Goal: Task Accomplishment & Management: Manage account settings

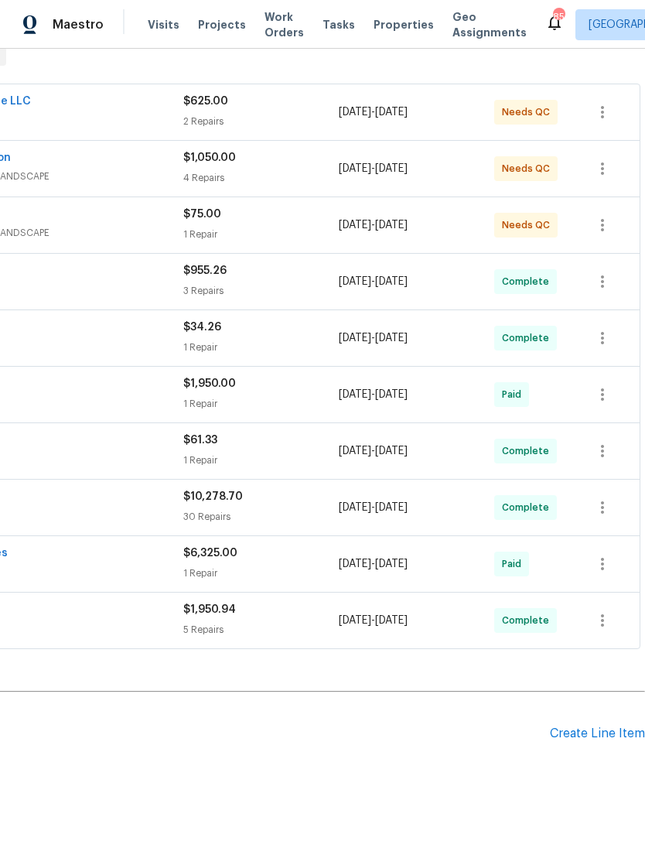
scroll to position [261, 229]
click at [594, 734] on div "Create Line Item" at bounding box center [597, 735] width 95 height 15
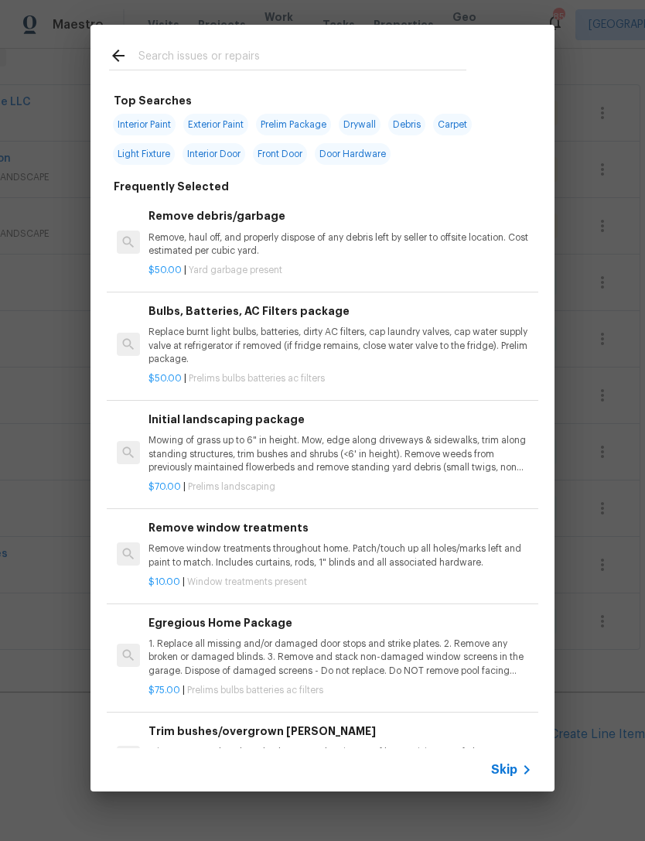
click at [266, 56] on input "text" at bounding box center [303, 57] width 328 height 23
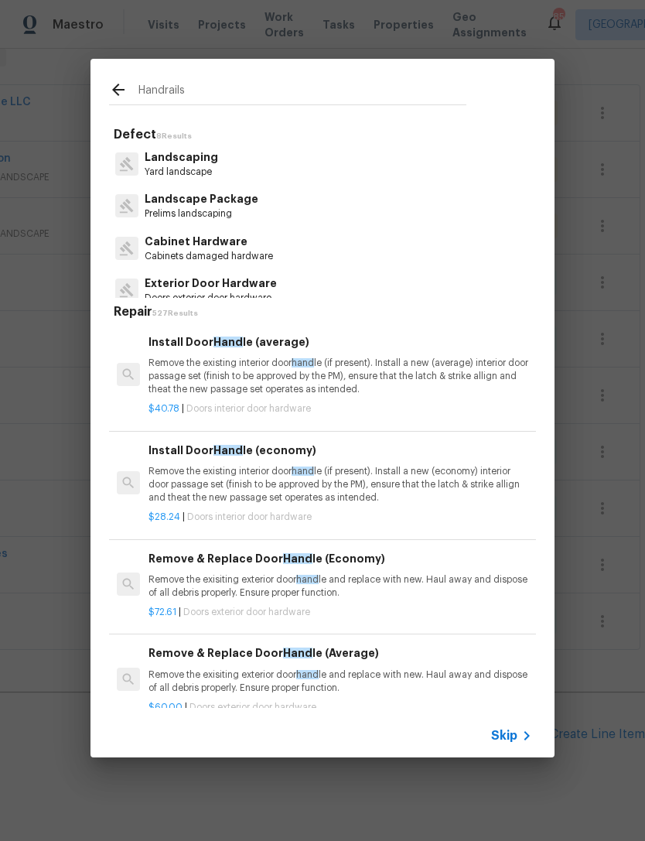
type input "Handrails"
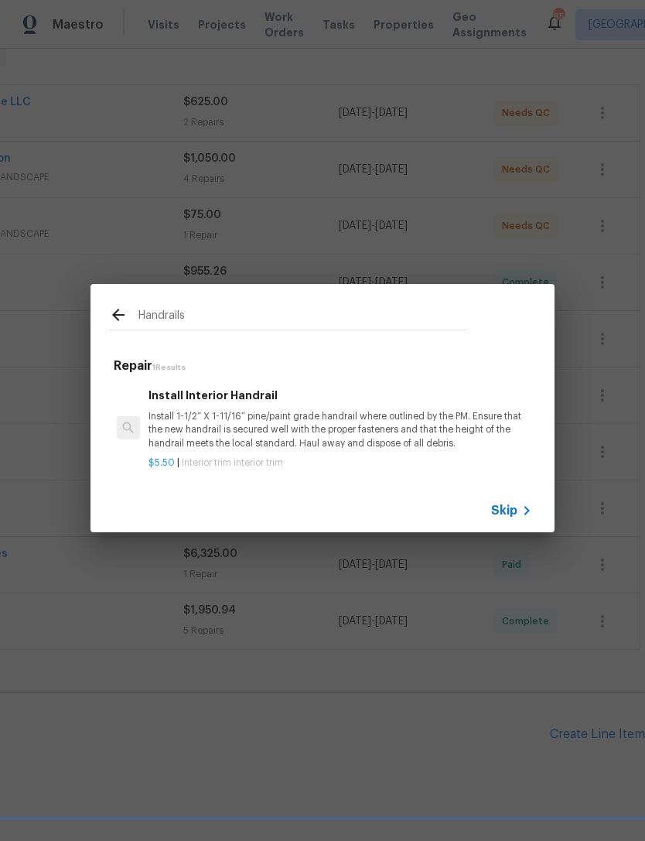
click at [406, 419] on p "Install 1-1/2” X 1-11/16” pine/paint grade handrail where outlined by the PM. E…" at bounding box center [341, 429] width 384 height 39
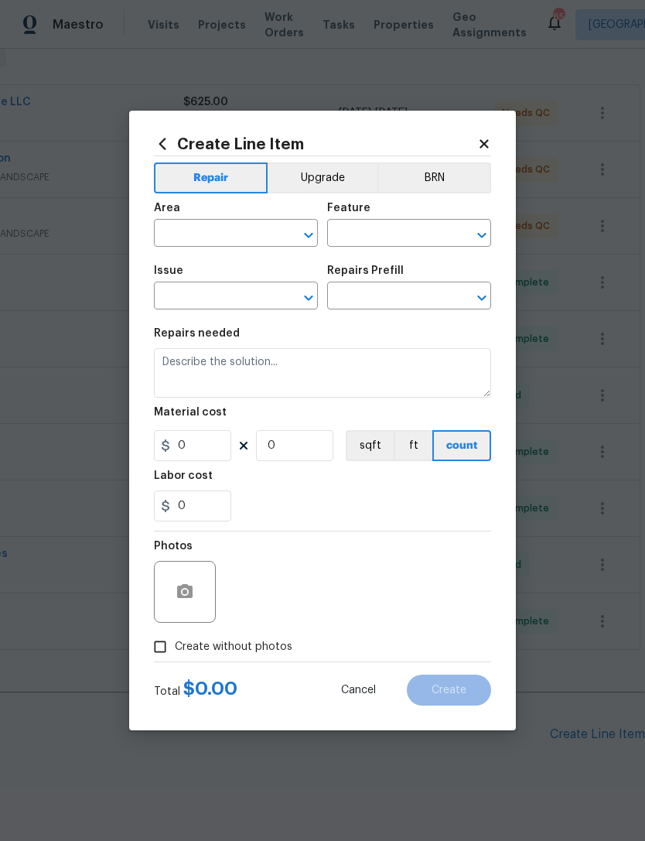
type input "Interior Trim"
type input "Install Interior Handrail $5.50"
type textarea "Install 1-1/2” X 1-11/16” pine/paint grade handrail where outlined by the PM. E…"
type input "5.5"
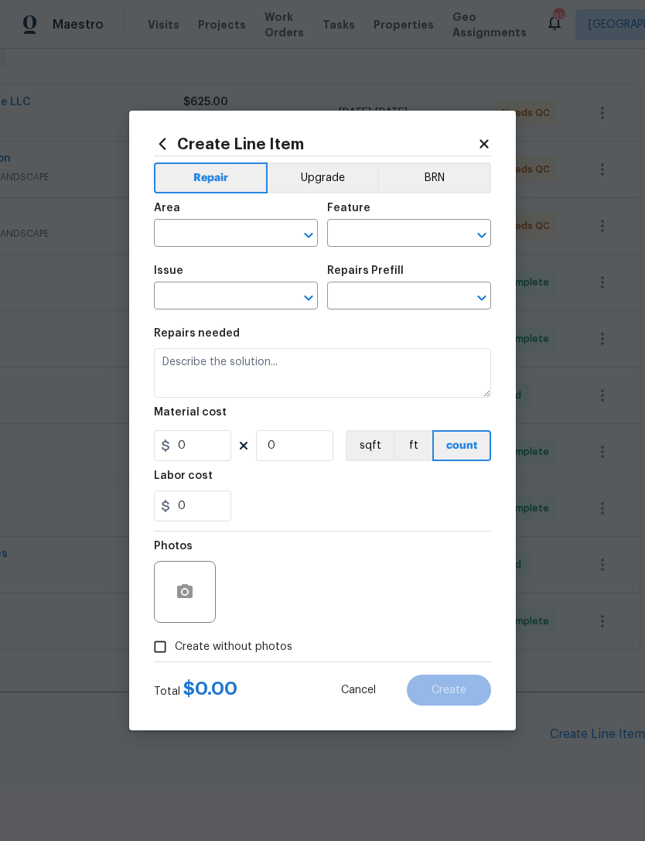
type input "1"
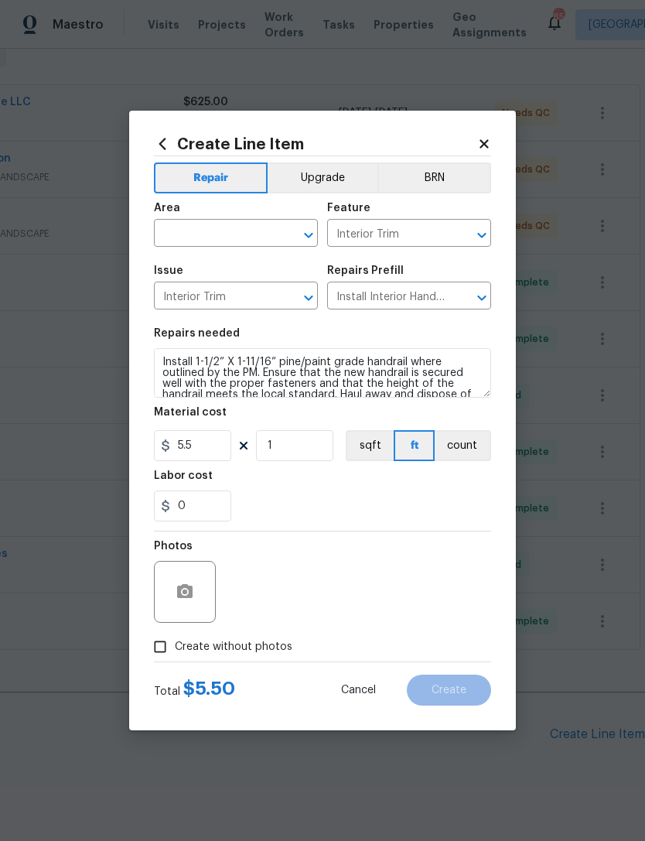
click at [478, 142] on icon at bounding box center [485, 144] width 14 height 14
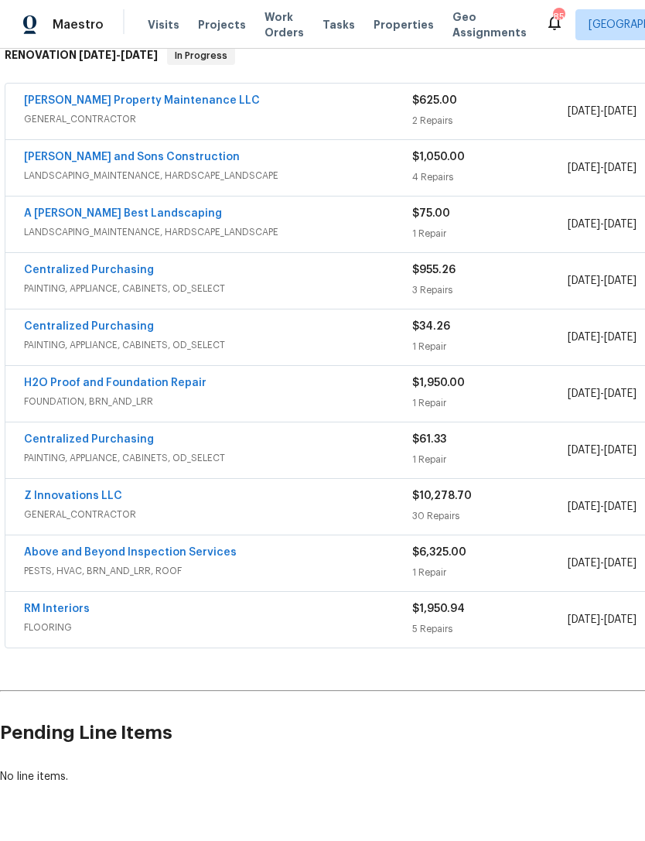
scroll to position [261, 0]
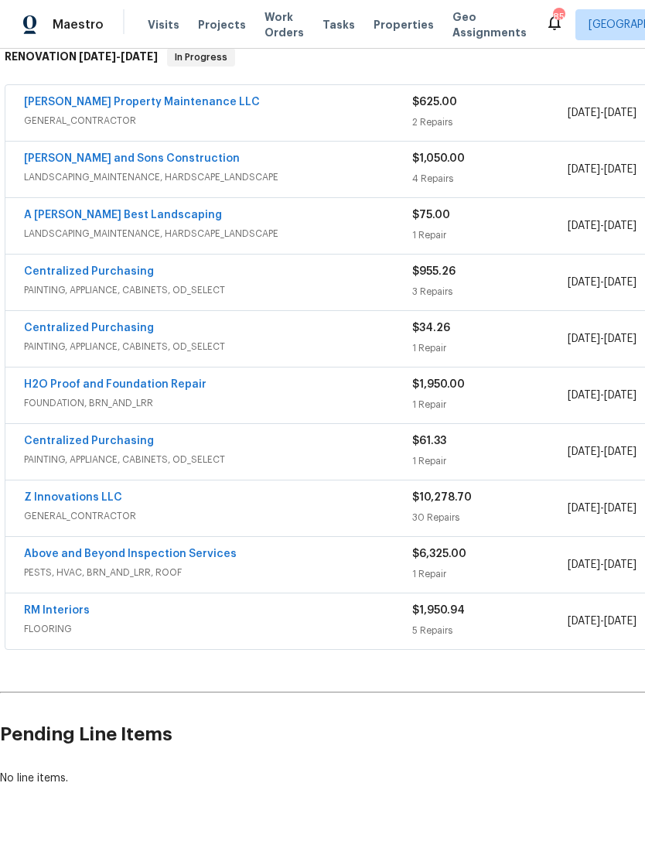
click at [205, 505] on div "Z Innovations LLC" at bounding box center [218, 499] width 389 height 19
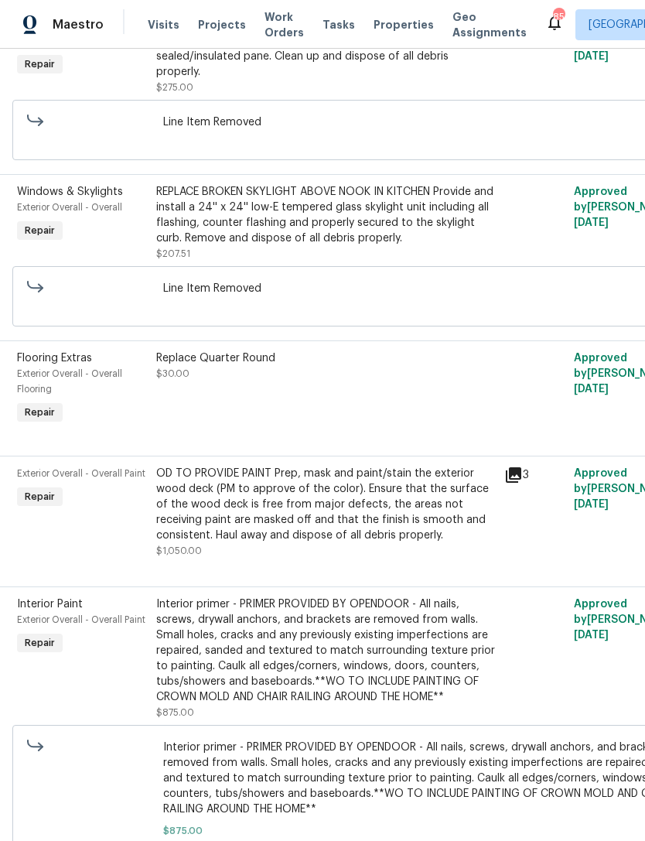
scroll to position [3763, 3]
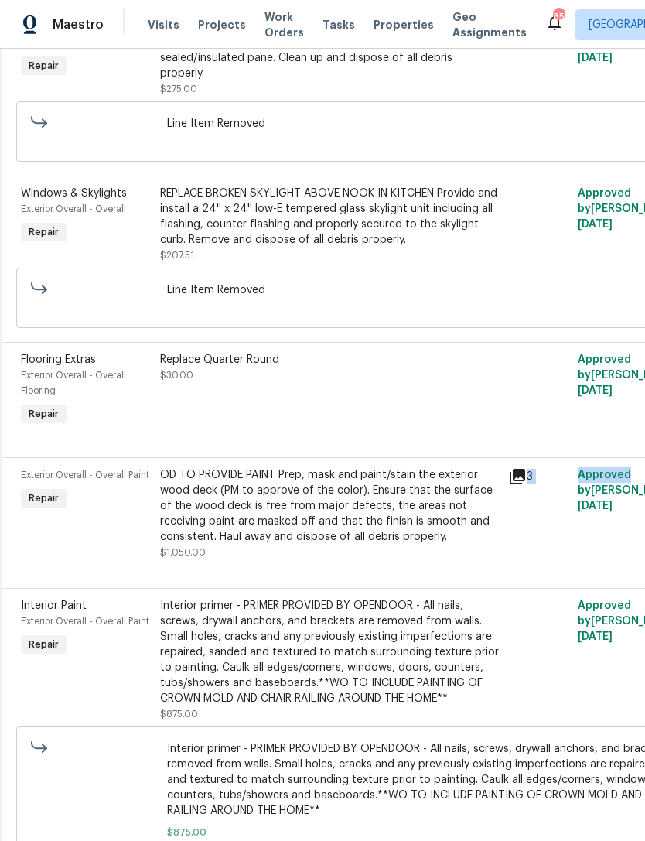
click at [517, 409] on div at bounding box center [539, 391] width 70 height 87
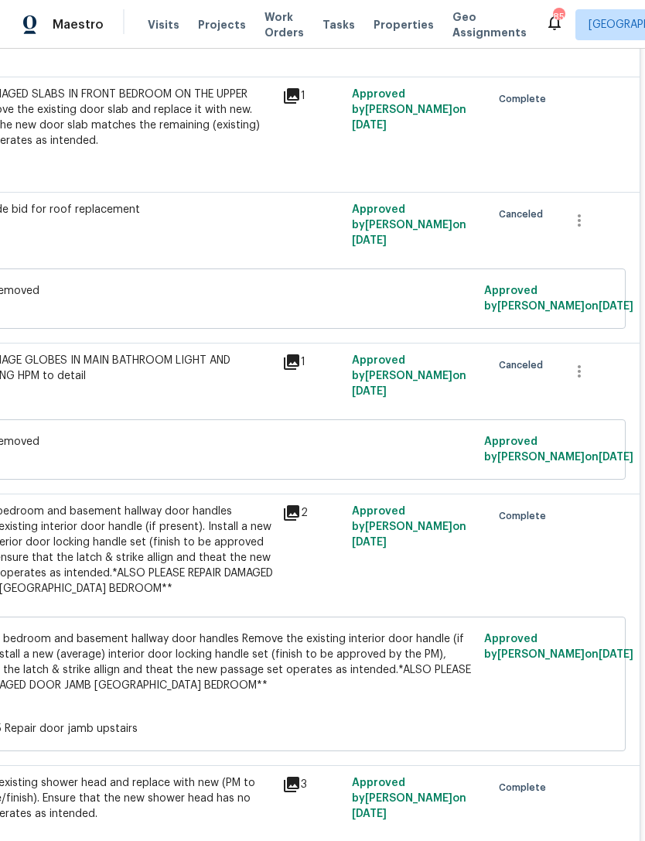
click at [582, 471] on div "Line Item Removed Approved by [PERSON_NAME] on [DATE]" at bounding box center [208, 449] width 836 height 60
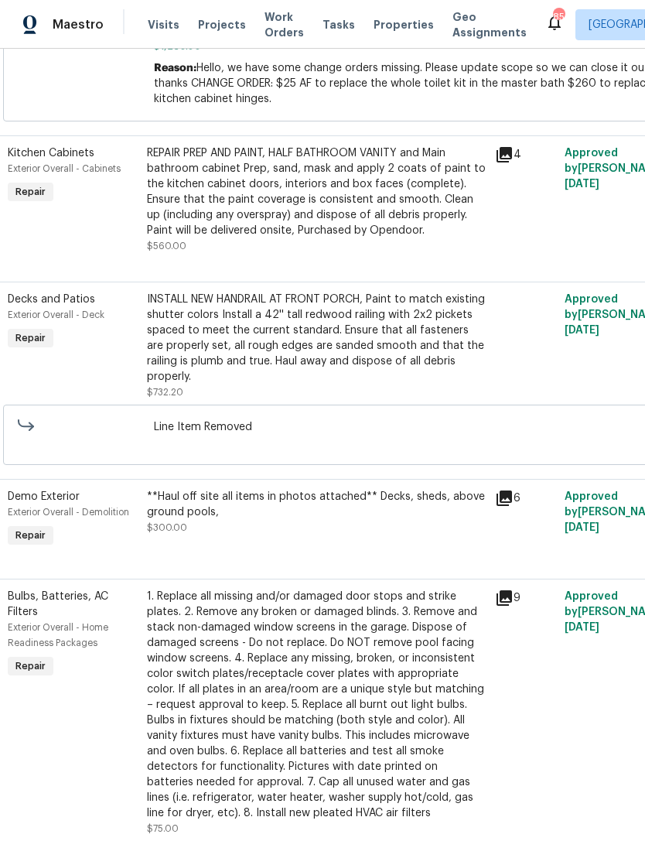
scroll to position [1232, 16]
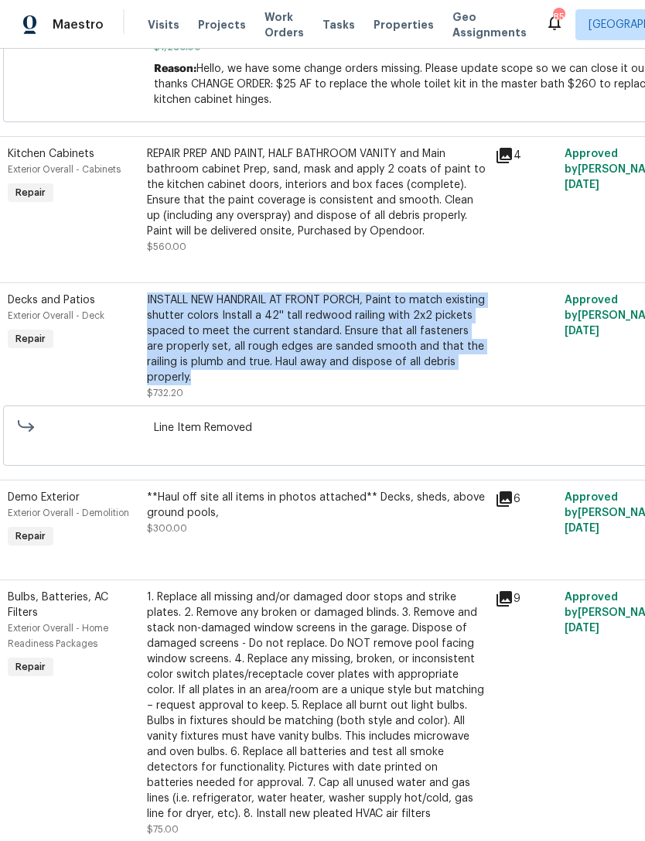
copy div "INSTALL NEW HANDRAIL AT FRONT PORCH, Paint to match existing shutter colors Ins…"
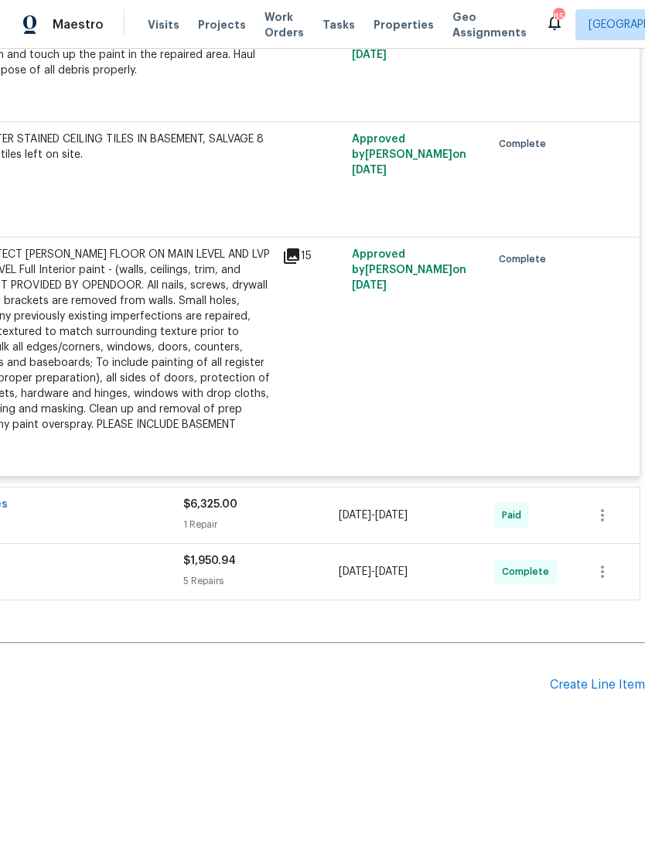
scroll to position [5673, 229]
click at [584, 693] on div "Create Line Item" at bounding box center [597, 685] width 95 height 15
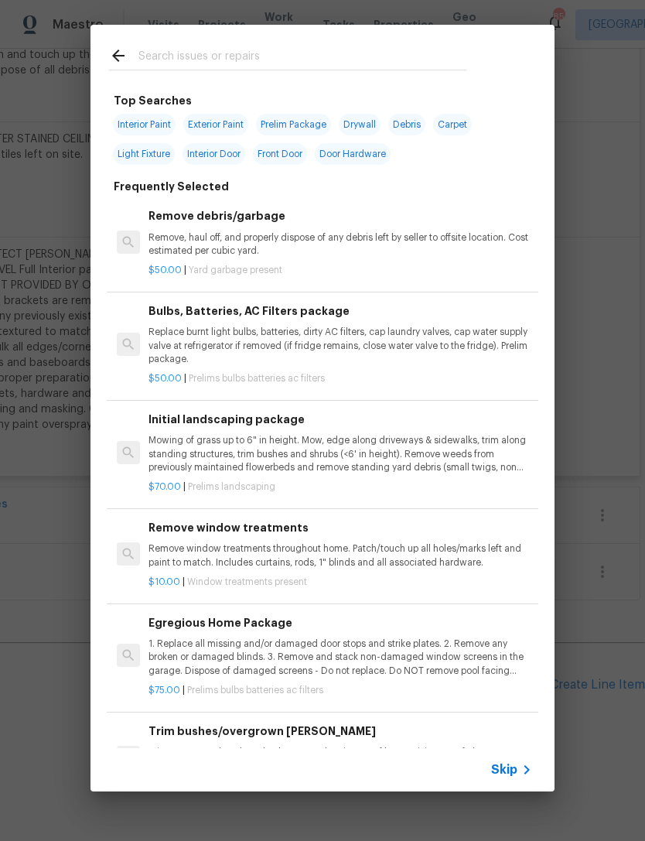
click at [285, 50] on input "text" at bounding box center [303, 57] width 328 height 23
type input "Deck"
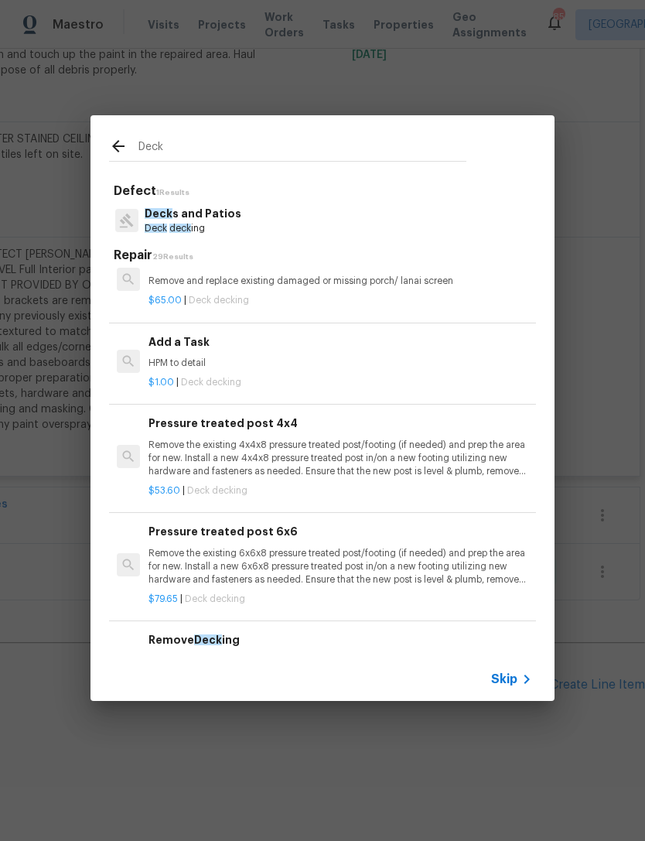
scroll to position [1541, 0]
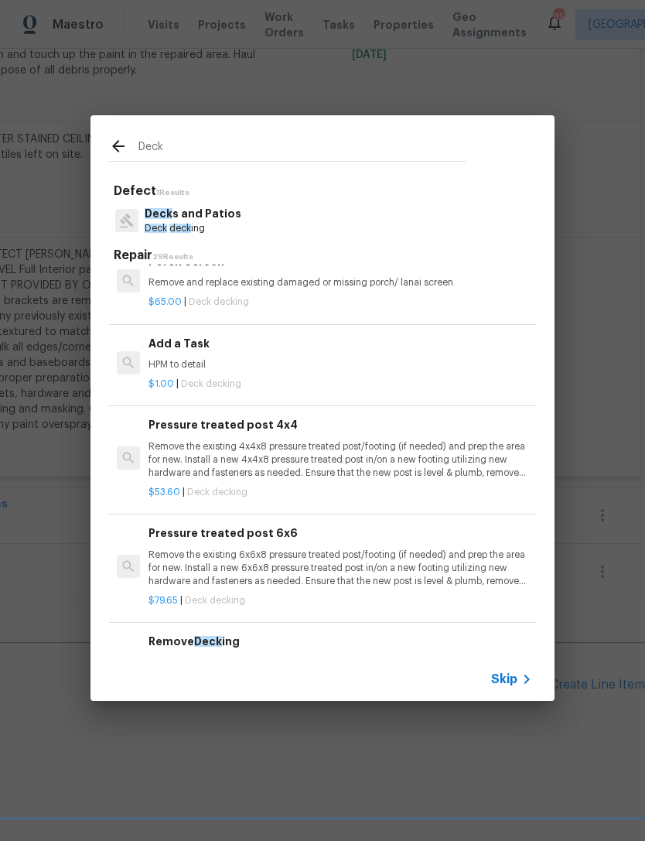
click at [358, 358] on p "HPM to detail" at bounding box center [341, 364] width 384 height 13
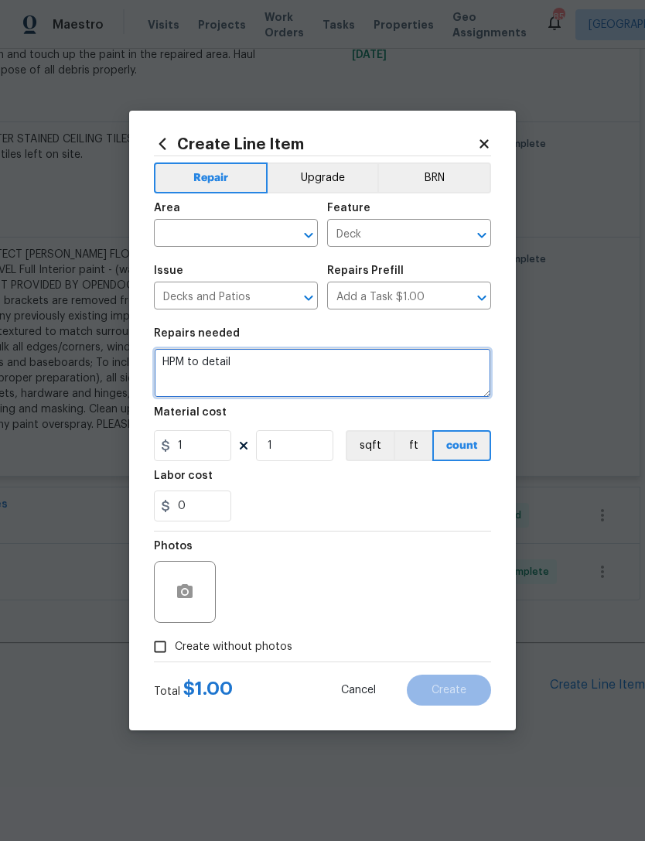
click at [275, 371] on textarea "HPM to detail" at bounding box center [322, 373] width 337 height 50
type textarea "H"
click at [204, 367] on textarea at bounding box center [322, 373] width 337 height 50
paste textarea "INSTALL NEW HANDRAIL AT FRONT PORCH, Paint to match existing shutter colors Ins…"
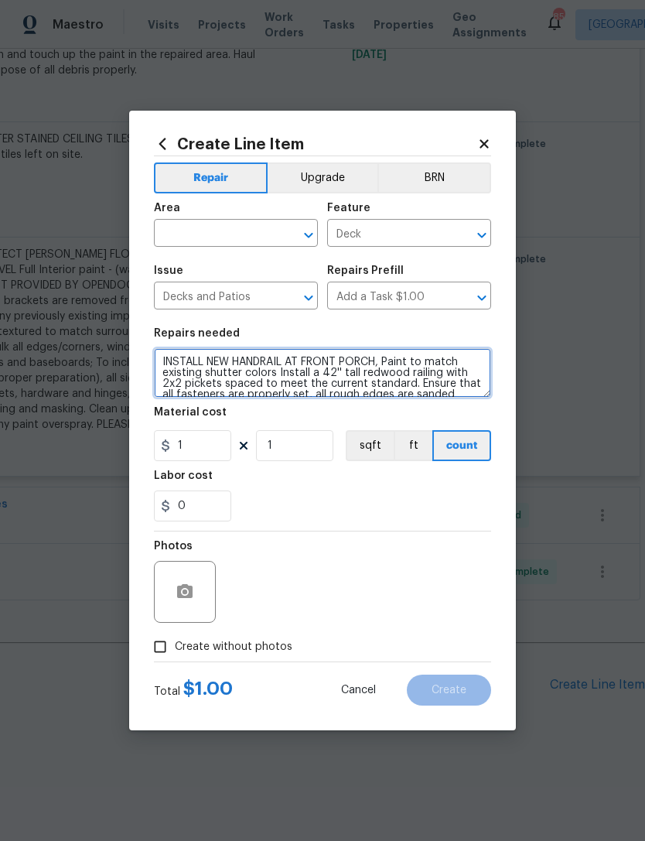
scroll to position [0, 0]
click at [410, 362] on textarea "INSTALL NEW HANDRAIL AT FRONT PORCH, Paint to match existing shutter colors Ins…" at bounding box center [322, 373] width 337 height 50
click at [441, 376] on textarea "INSTALL NEW HANDRAIL AT FRONT PORCH, PAINT TO MATCH SHUTTERS AND DOORS to match…" at bounding box center [322, 373] width 337 height 50
type textarea "INSTALL NEW HANDRAIL AT FRONT PORCH, PAINT TO MATCH SHUTTERS AND DOORS. Install…"
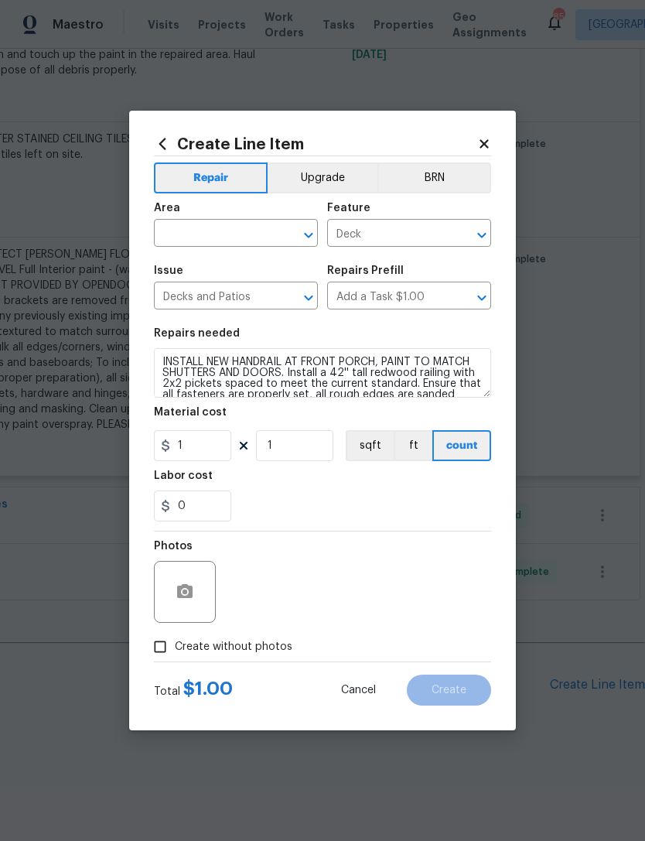
click at [341, 501] on div "0" at bounding box center [322, 506] width 337 height 31
click at [225, 231] on input "text" at bounding box center [214, 235] width 121 height 24
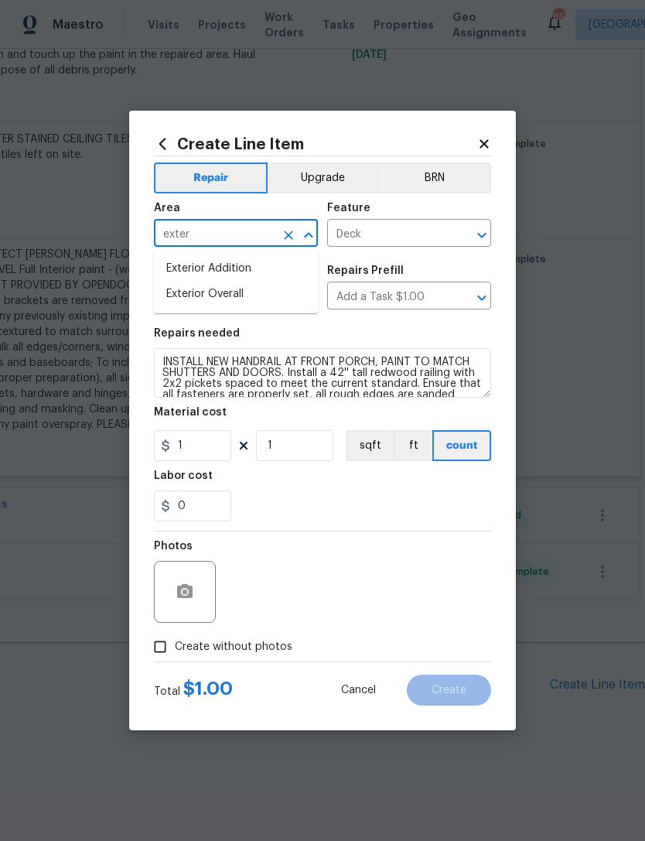
click at [255, 291] on li "Exterior Overall" at bounding box center [236, 295] width 164 height 26
type input "Exterior Overall"
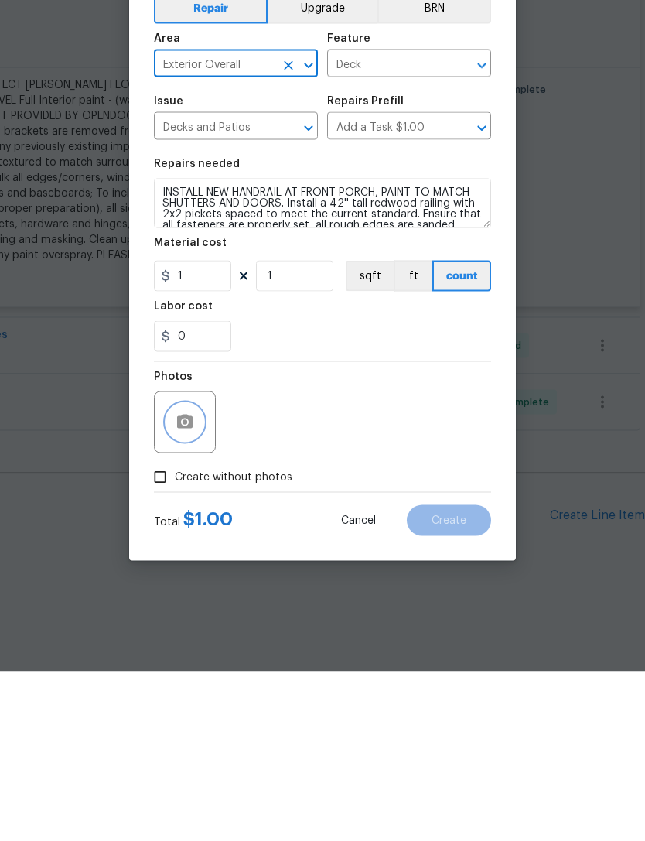
click at [191, 584] on icon "button" at bounding box center [184, 591] width 15 height 14
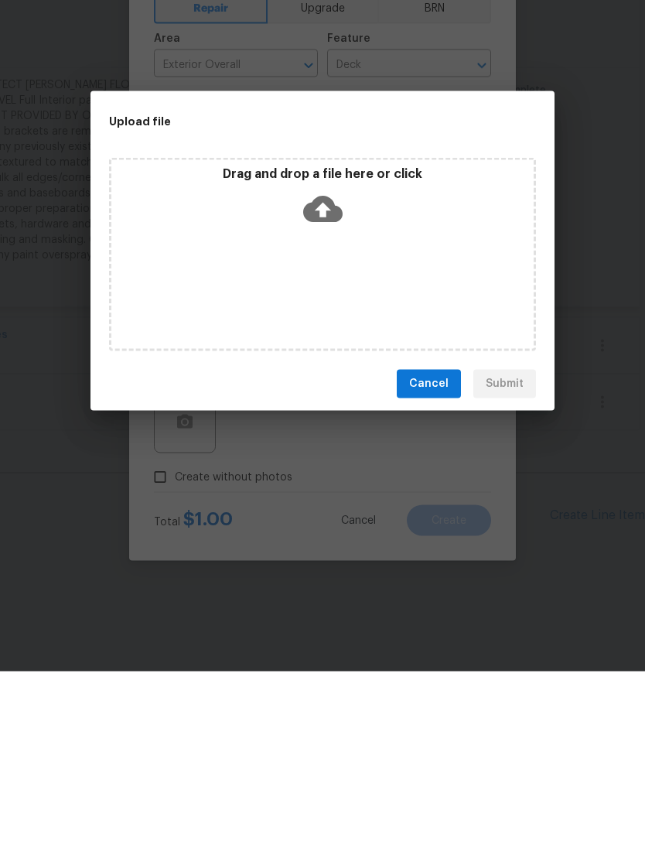
scroll to position [50, 0]
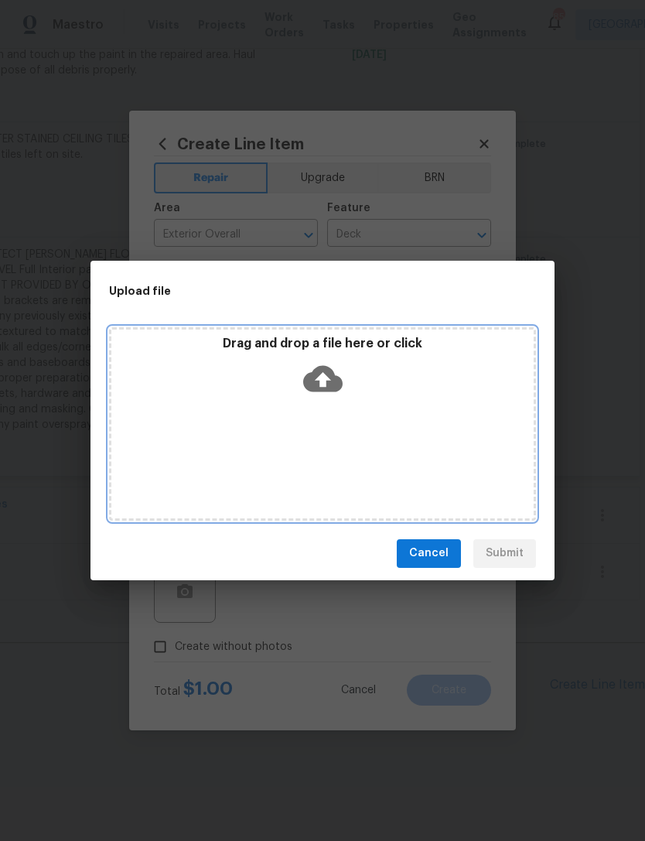
click at [392, 397] on div "Drag and drop a file here or click" at bounding box center [322, 369] width 423 height 67
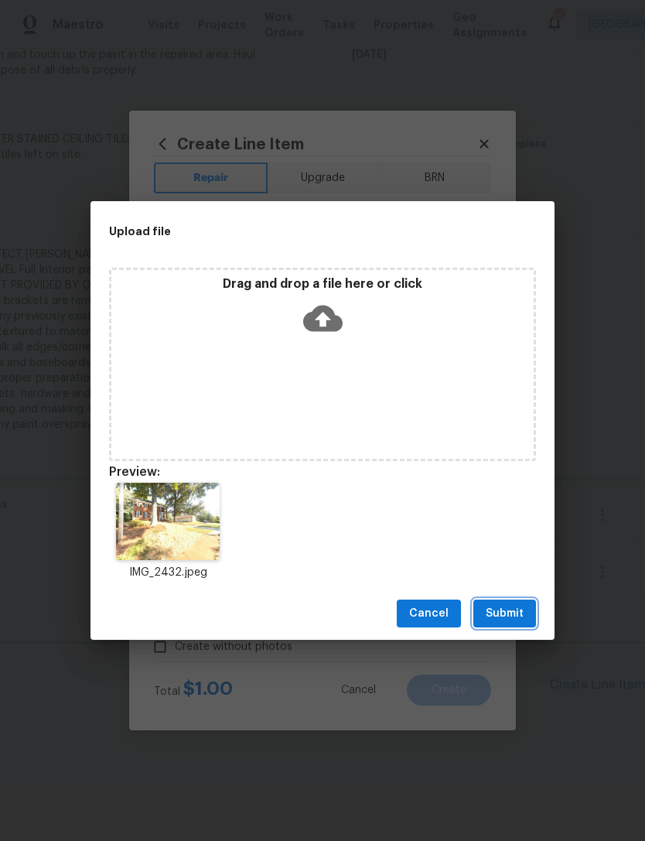
click at [509, 610] on span "Submit" at bounding box center [505, 613] width 38 height 19
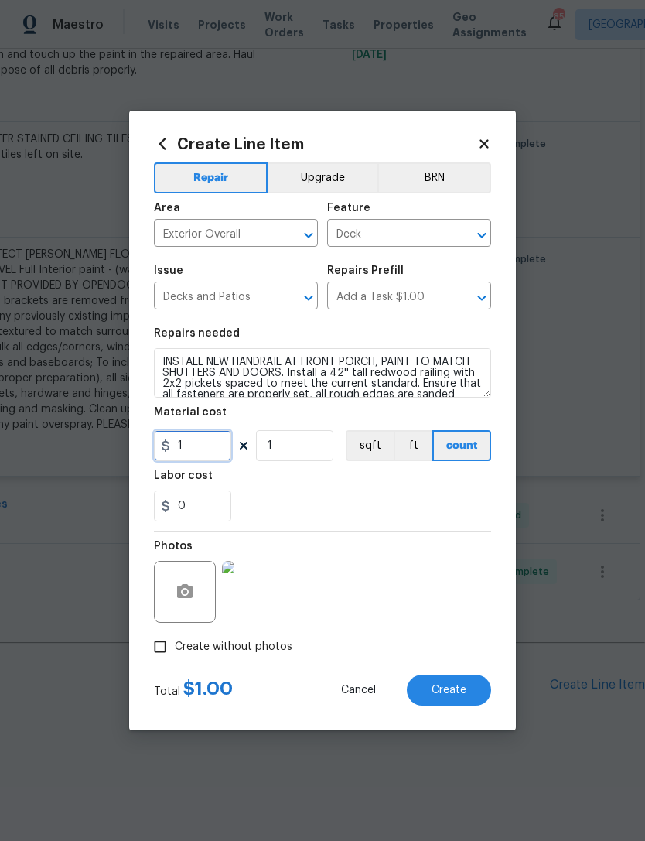
click at [208, 451] on input "1" at bounding box center [192, 445] width 77 height 31
type input "1100"
click at [376, 504] on div "0" at bounding box center [322, 506] width 337 height 31
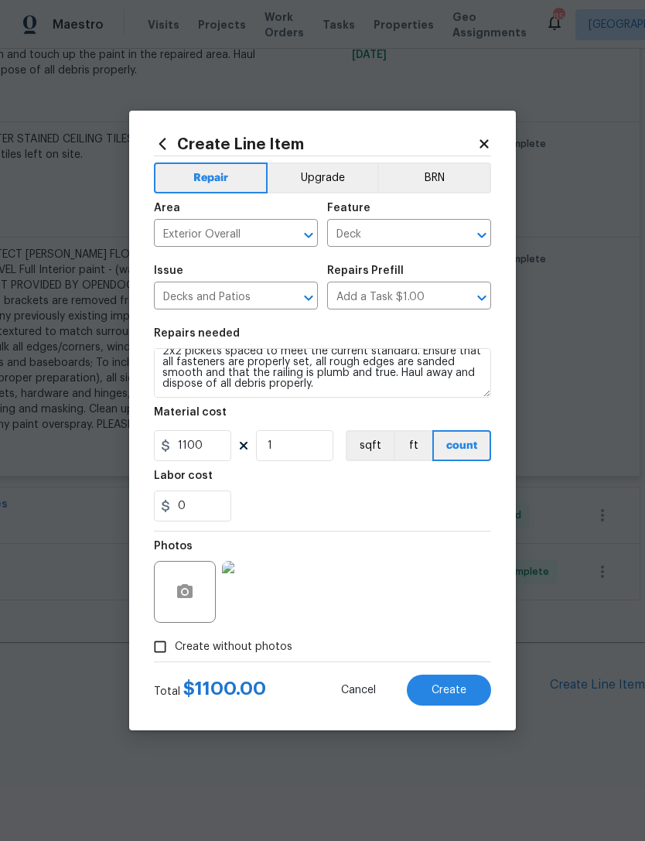
scroll to position [33, 0]
click at [349, 383] on textarea "INSTALL NEW HANDRAIL AT FRONT PORCH, PAINT TO MATCH SHUTTERS AND DOORS. Install…" at bounding box center [322, 373] width 337 height 50
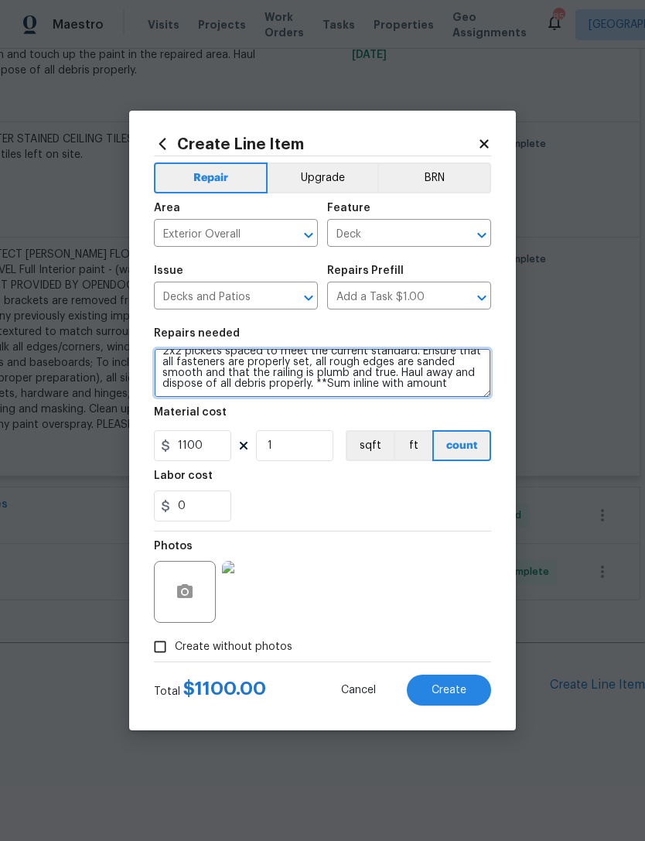
click at [406, 388] on textarea "INSTALL NEW HANDRAIL AT FRONT PORCH, PAINT TO MATCH SHUTTERS AND DOORS. Install…" at bounding box center [322, 373] width 337 height 50
click at [454, 387] on textarea "INSTALL NEW HANDRAIL AT FRONT PORCH, PAINT TO MATCH SHUTTERS AND DOORS. Install…" at bounding box center [322, 373] width 337 height 50
type textarea "INSTALL NEW HANDRAIL AT FRONT PORCH, PAINT TO MATCH SHUTTERS AND DOORS. Install…"
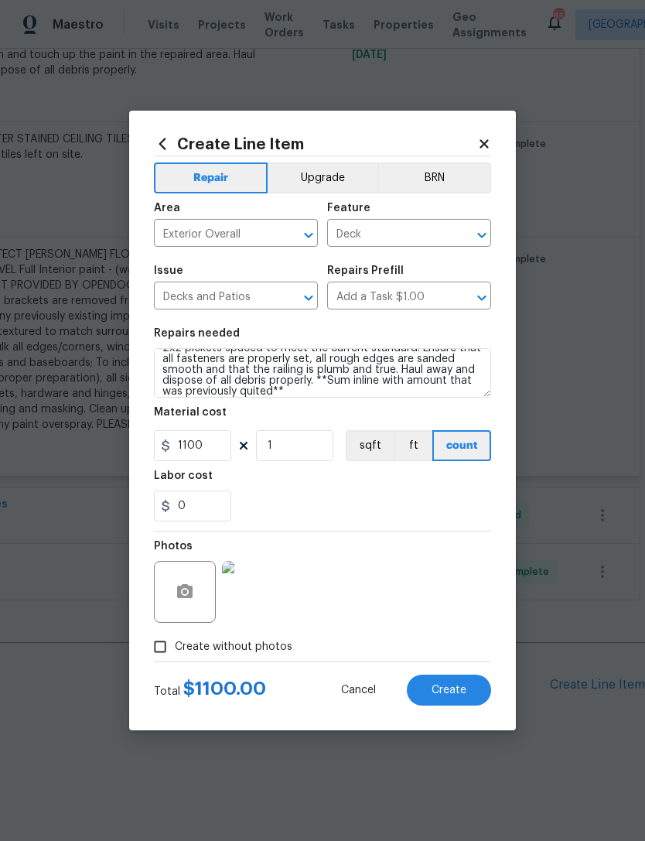
click at [342, 498] on div "0" at bounding box center [322, 506] width 337 height 31
click at [452, 691] on span "Create" at bounding box center [449, 691] width 35 height 12
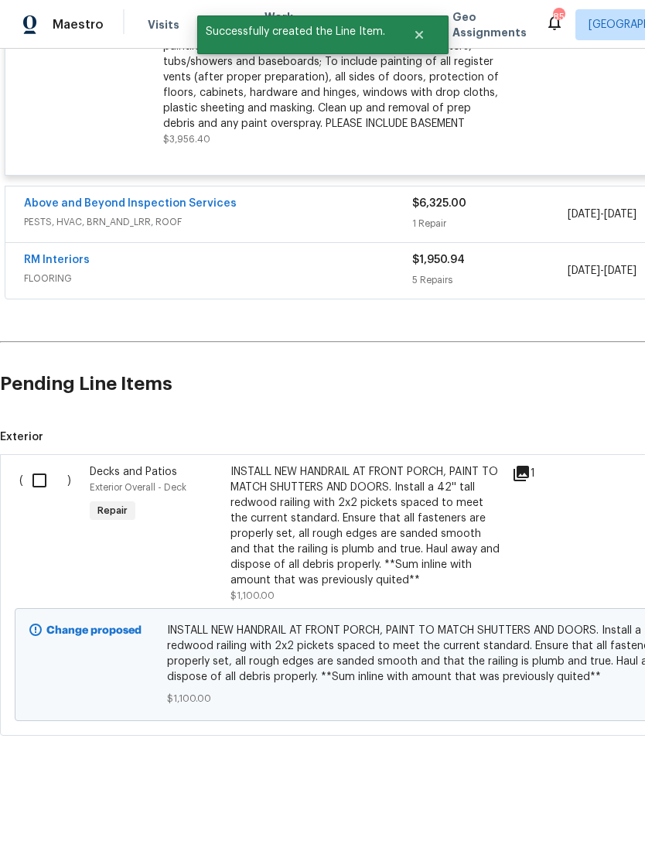
scroll to position [5974, 0]
click at [37, 477] on input "checkbox" at bounding box center [45, 480] width 44 height 33
checkbox input "true"
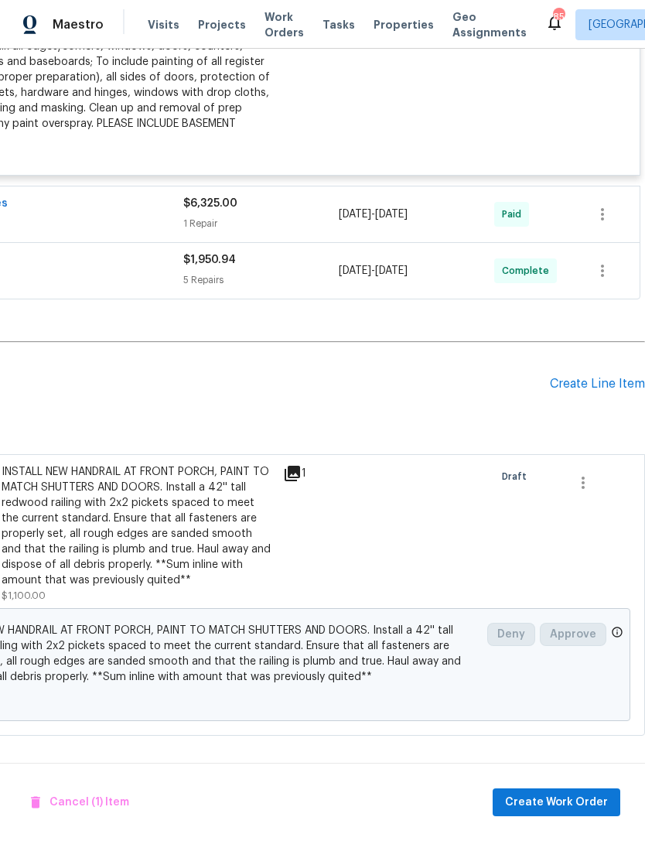
scroll to position [5974, 229]
click at [568, 801] on span "Create Work Order" at bounding box center [556, 802] width 103 height 19
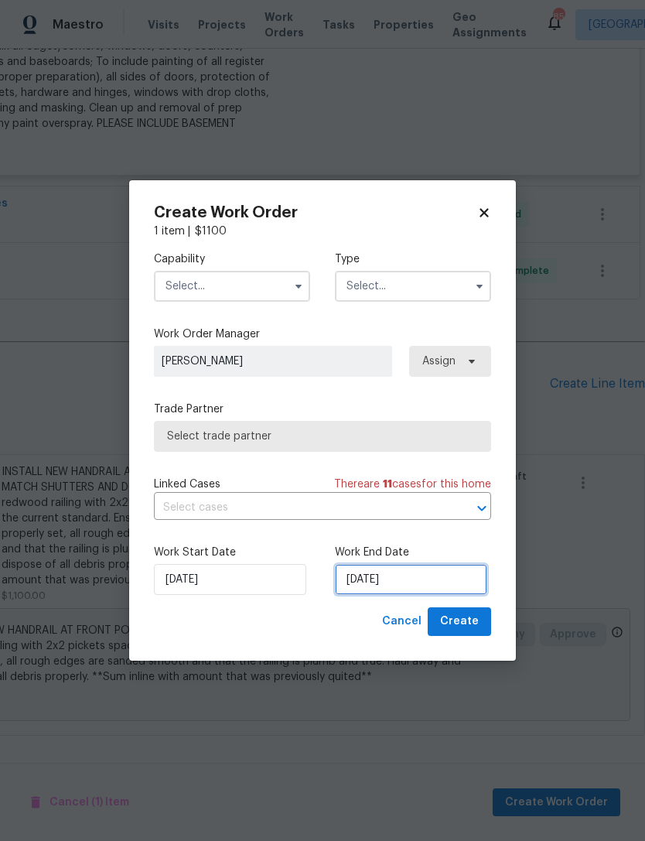
click at [365, 579] on input "[DATE]" at bounding box center [411, 579] width 152 height 31
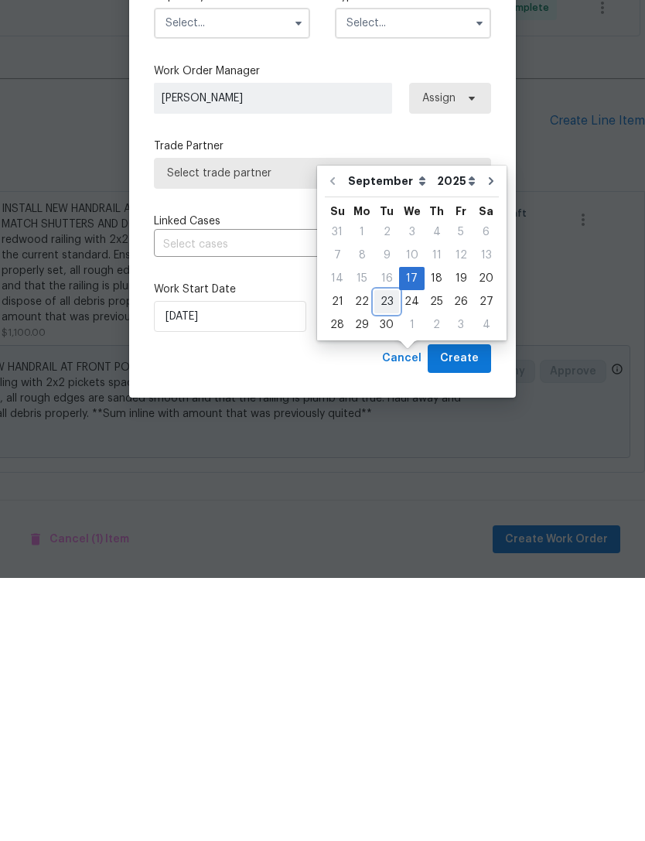
click at [380, 554] on div "23" at bounding box center [387, 565] width 25 height 22
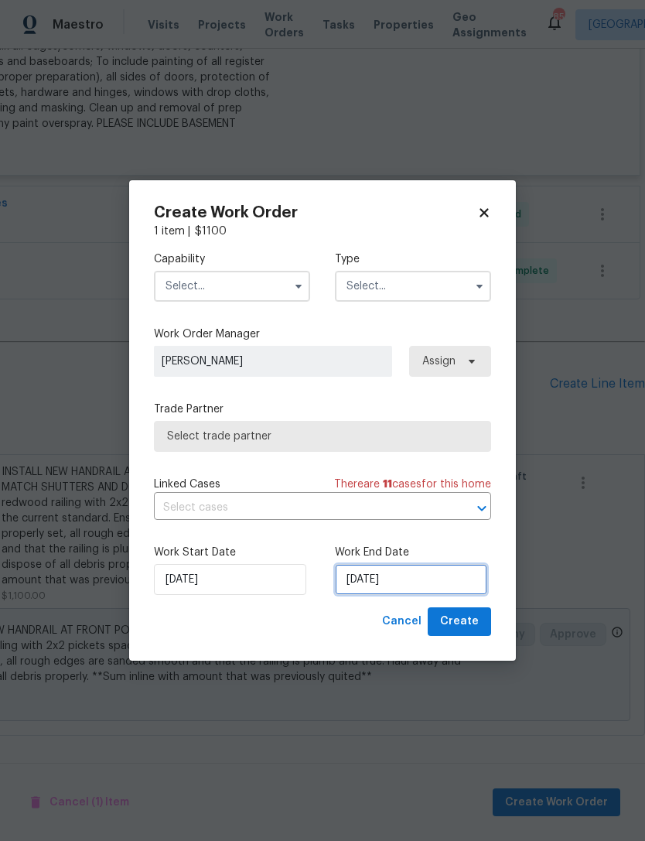
click at [402, 585] on input "[DATE]" at bounding box center [411, 579] width 152 height 31
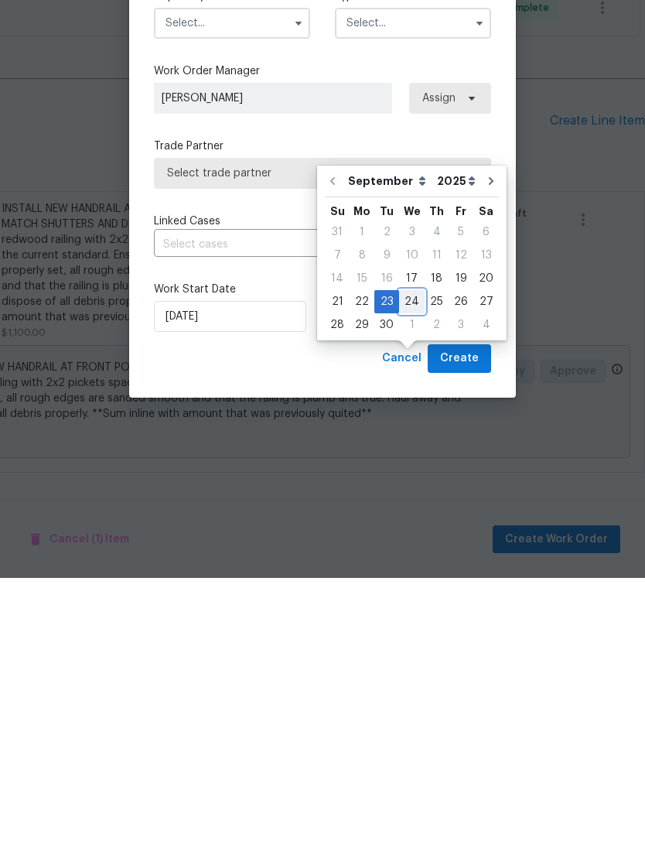
click at [410, 554] on div "24" at bounding box center [412, 565] width 26 height 22
type input "[DATE]"
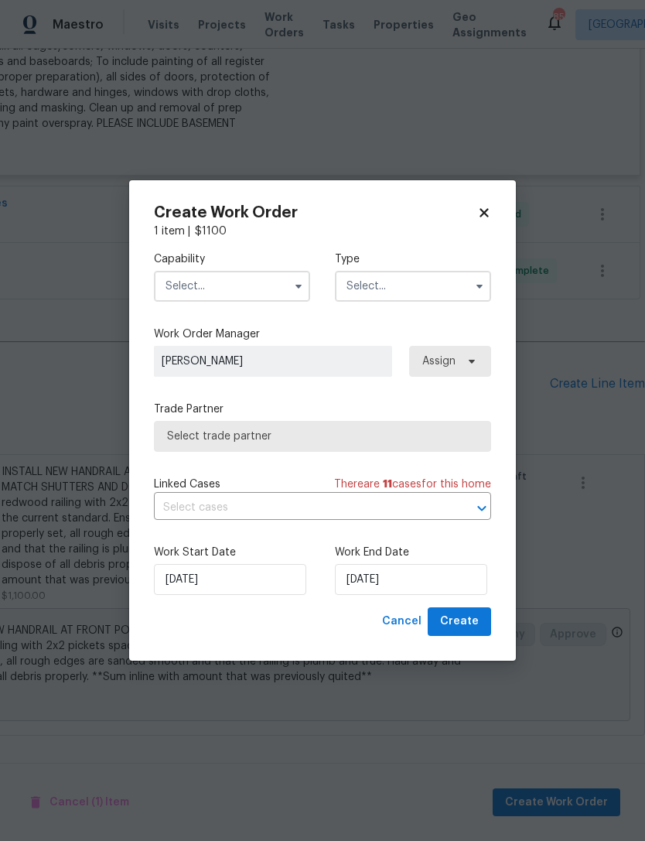
click at [252, 282] on input "text" at bounding box center [232, 286] width 156 height 31
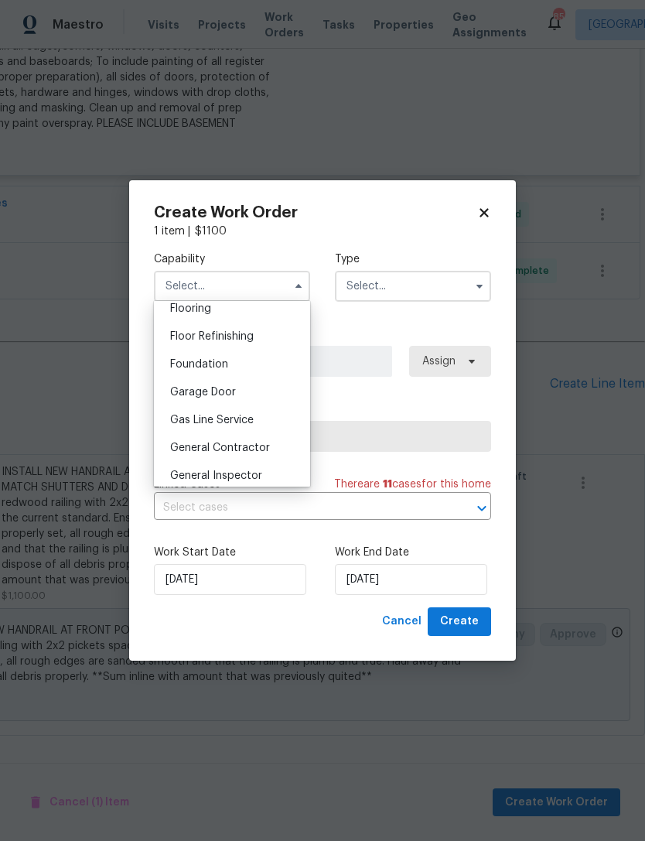
scroll to position [626, 0]
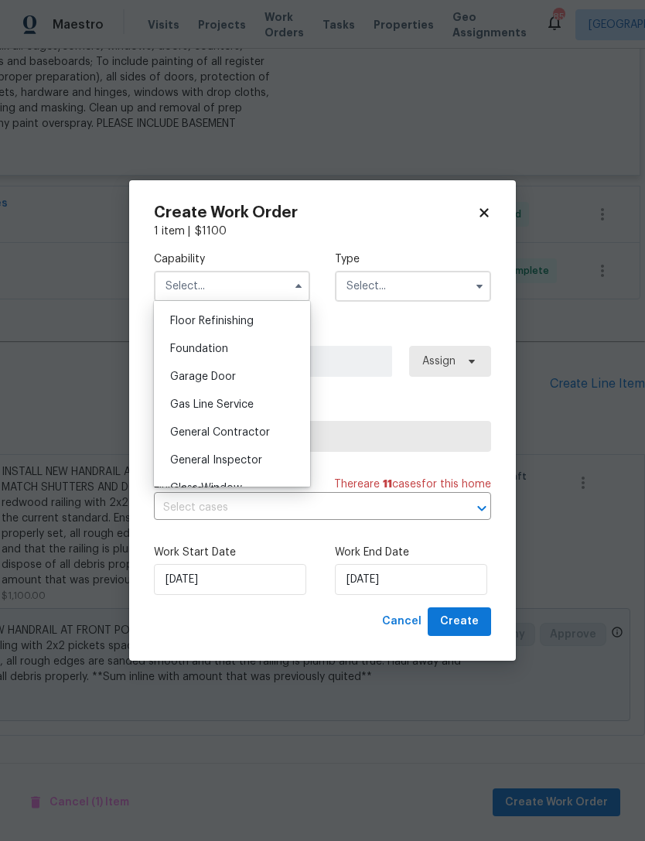
click at [251, 430] on span "General Contractor" at bounding box center [220, 432] width 100 height 11
type input "General Contractor"
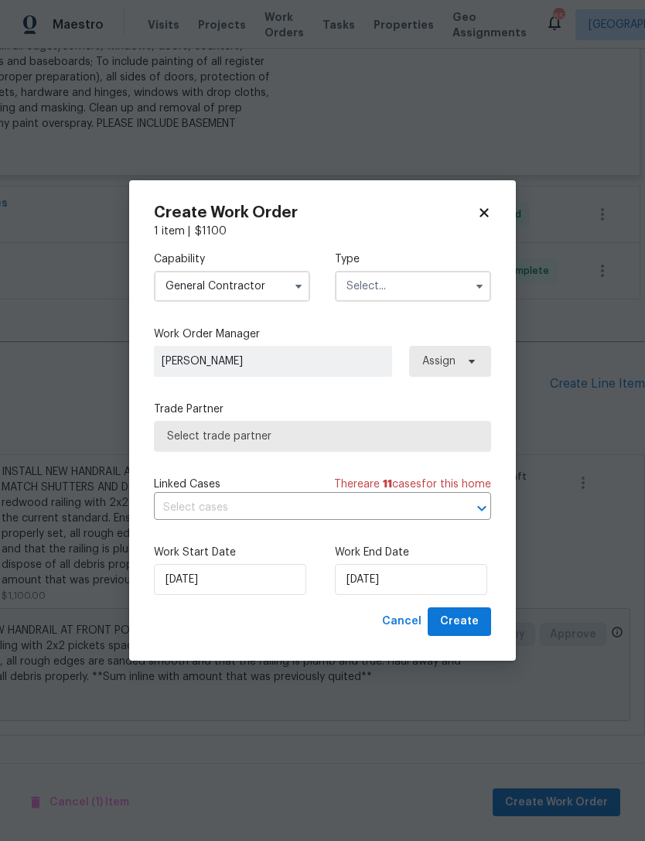
click at [413, 296] on input "text" at bounding box center [413, 286] width 156 height 31
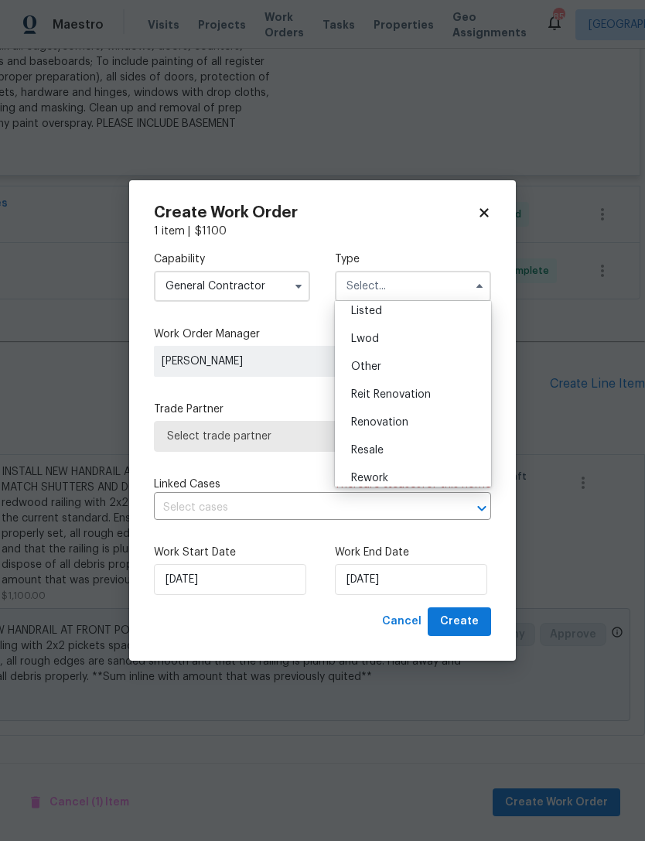
scroll to position [166, 0]
click at [404, 411] on div "Renovation" at bounding box center [413, 404] width 149 height 28
type input "Renovation"
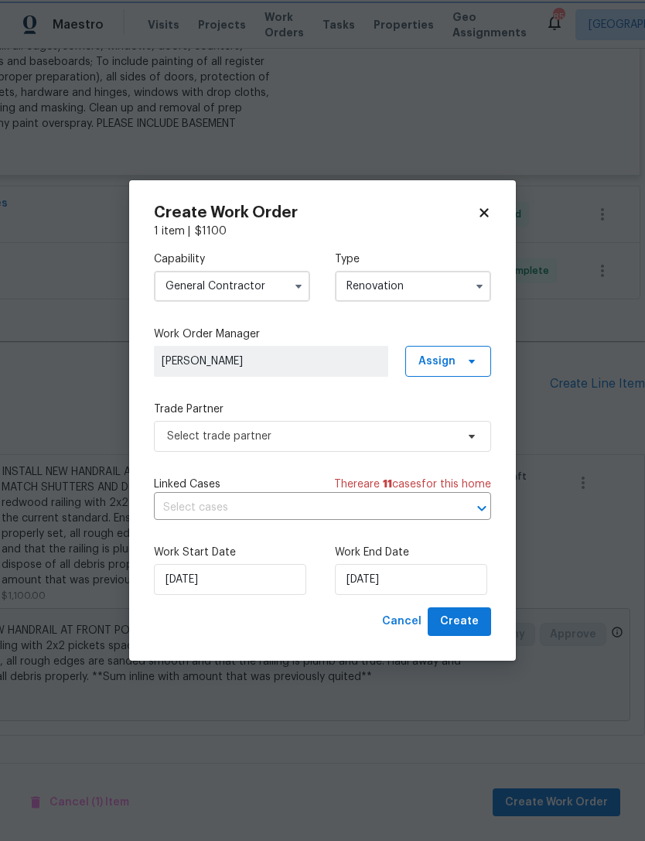
scroll to position [0, 0]
click at [460, 625] on span "Create" at bounding box center [459, 621] width 39 height 19
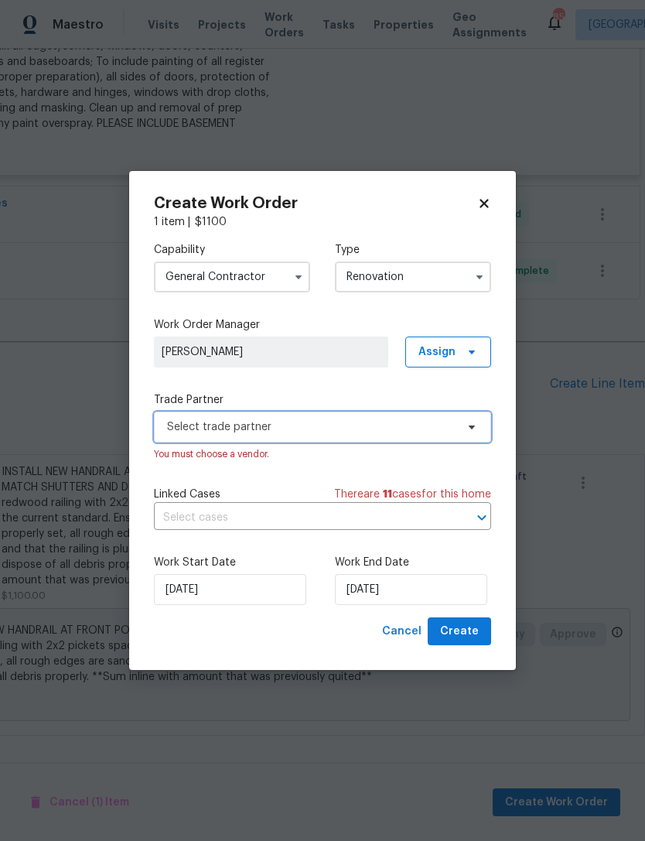
click at [333, 421] on span "Select trade partner" at bounding box center [311, 426] width 289 height 15
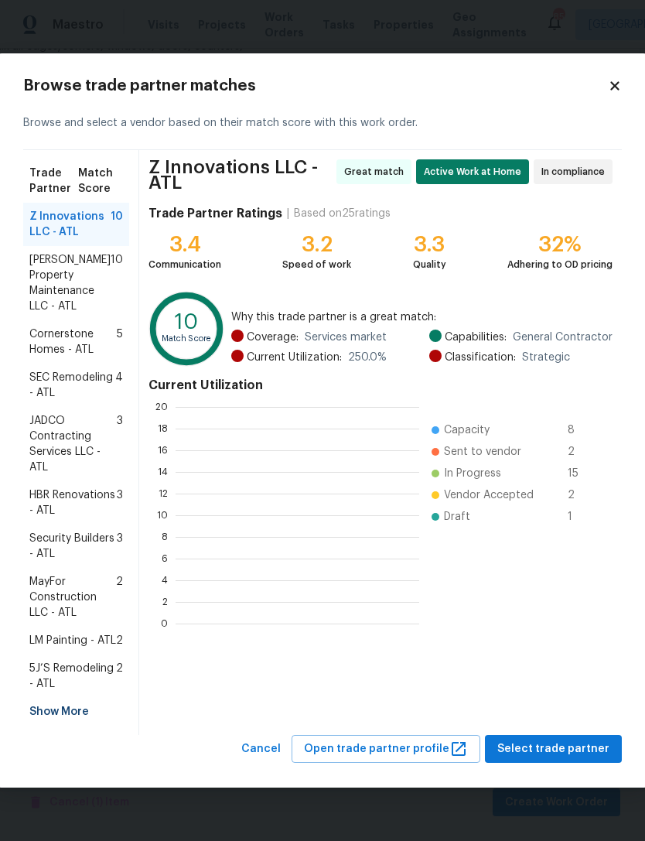
scroll to position [217, 244]
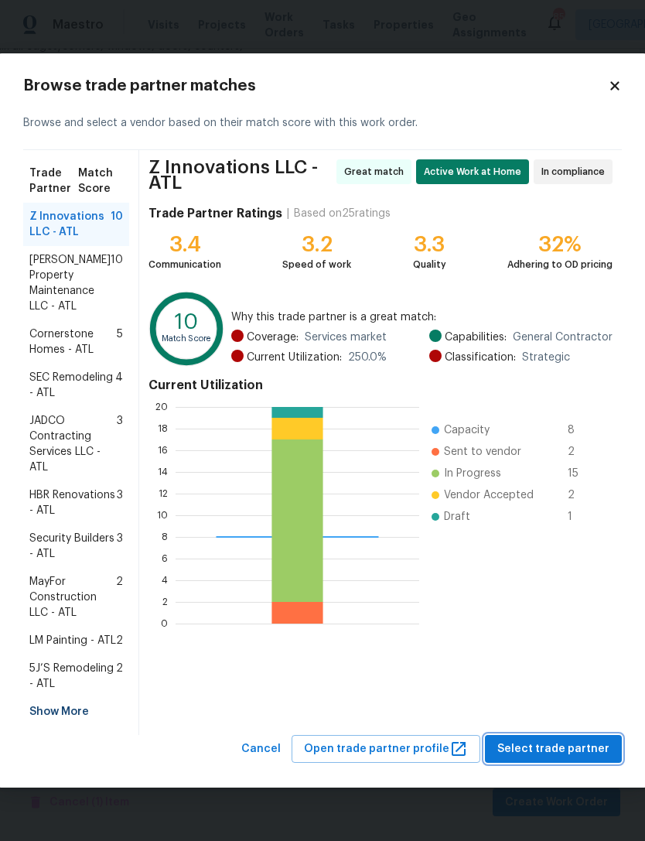
click at [554, 759] on span "Select trade partner" at bounding box center [554, 749] width 112 height 19
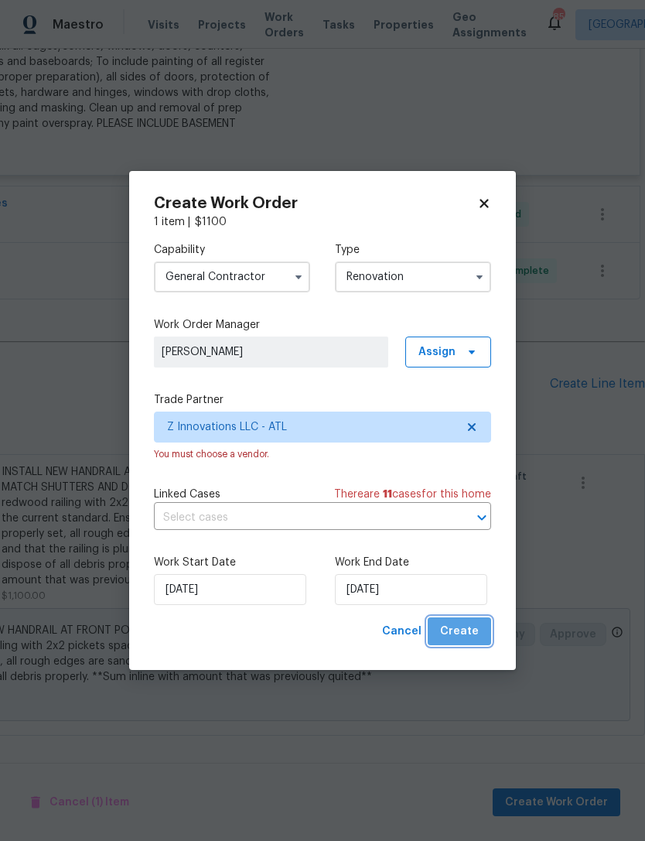
click at [464, 629] on span "Create" at bounding box center [459, 631] width 39 height 19
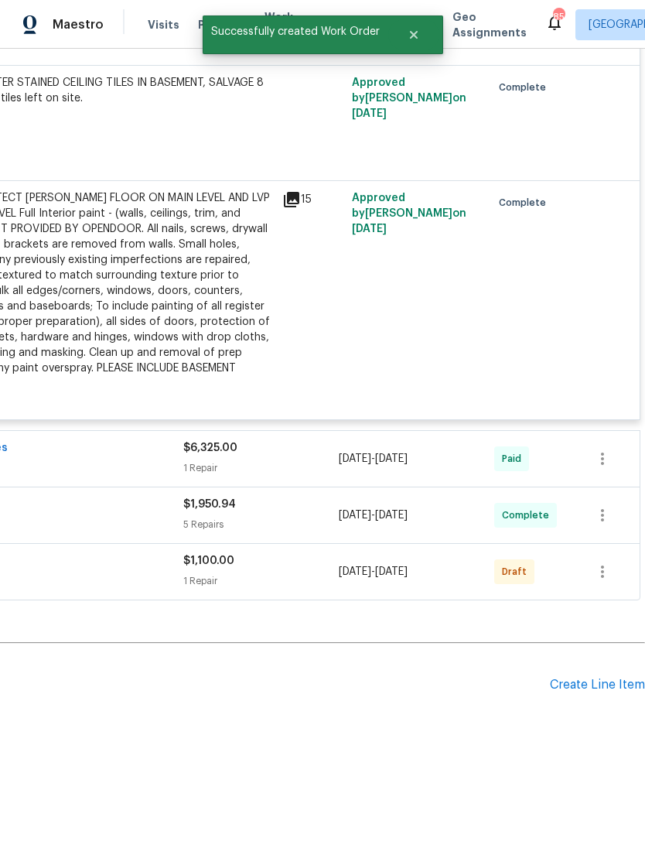
scroll to position [5730, 229]
click at [596, 575] on icon "button" at bounding box center [603, 572] width 19 height 19
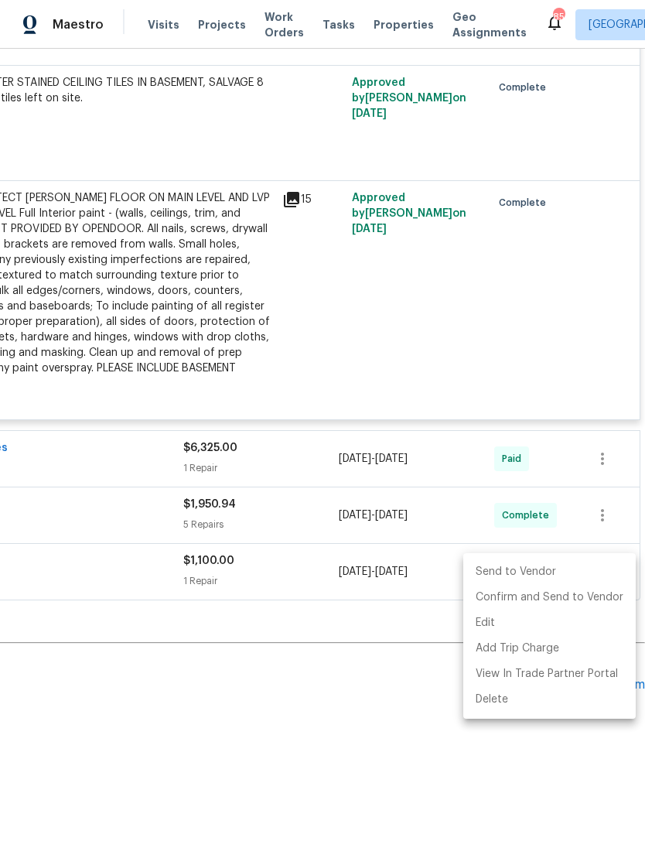
click at [384, 615] on div at bounding box center [322, 420] width 645 height 841
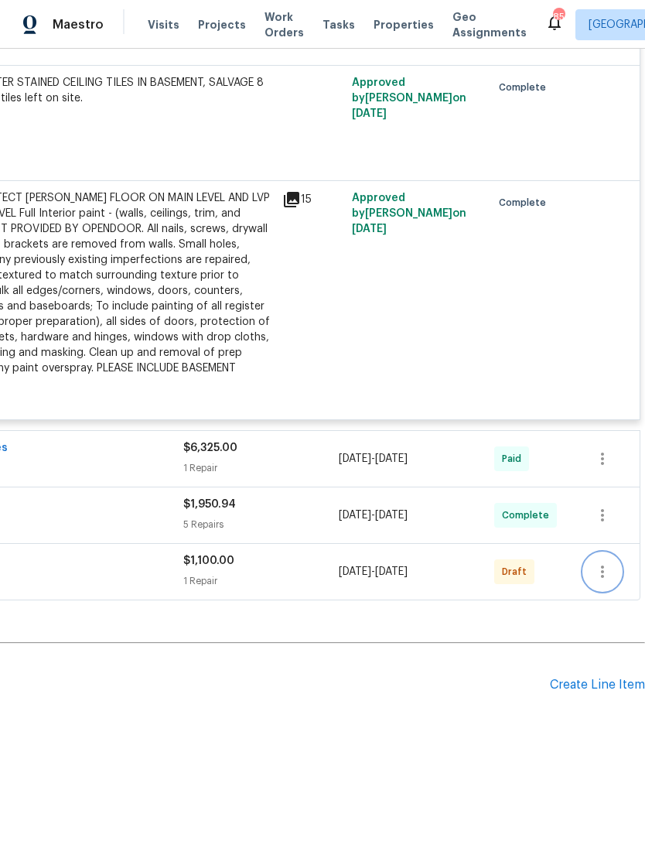
click at [599, 576] on icon "button" at bounding box center [603, 572] width 19 height 19
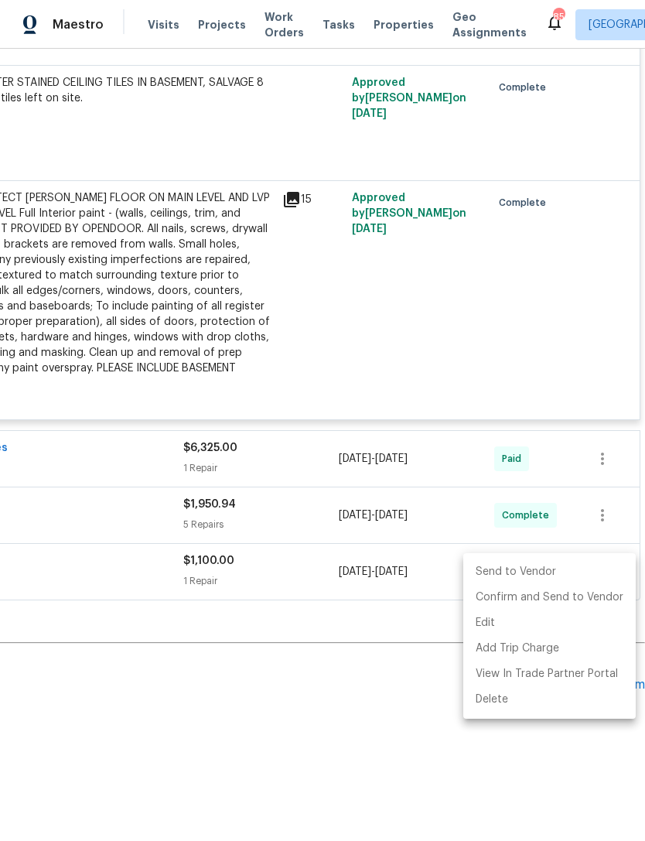
click at [544, 574] on li "Send to Vendor" at bounding box center [550, 573] width 173 height 26
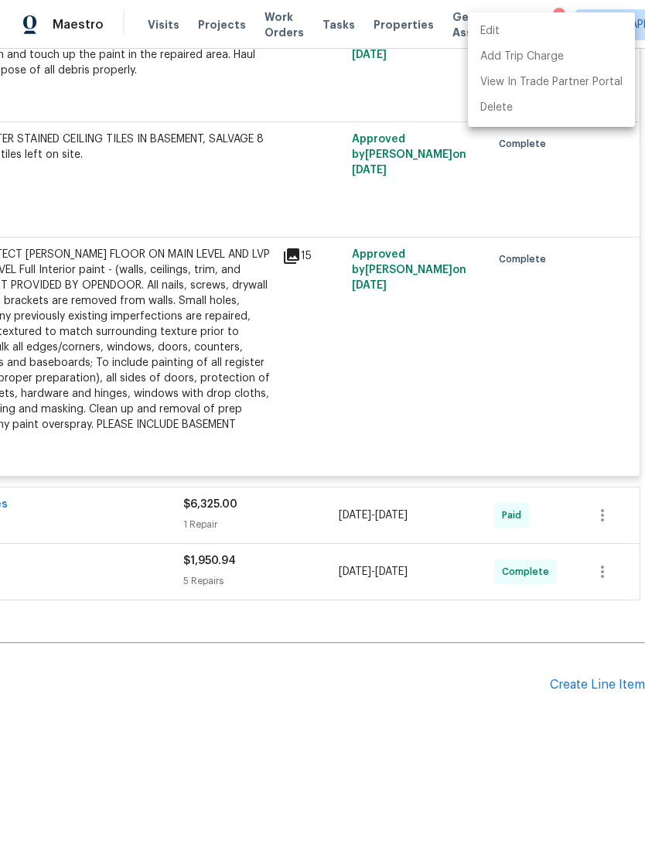
click at [522, 358] on div at bounding box center [322, 420] width 645 height 841
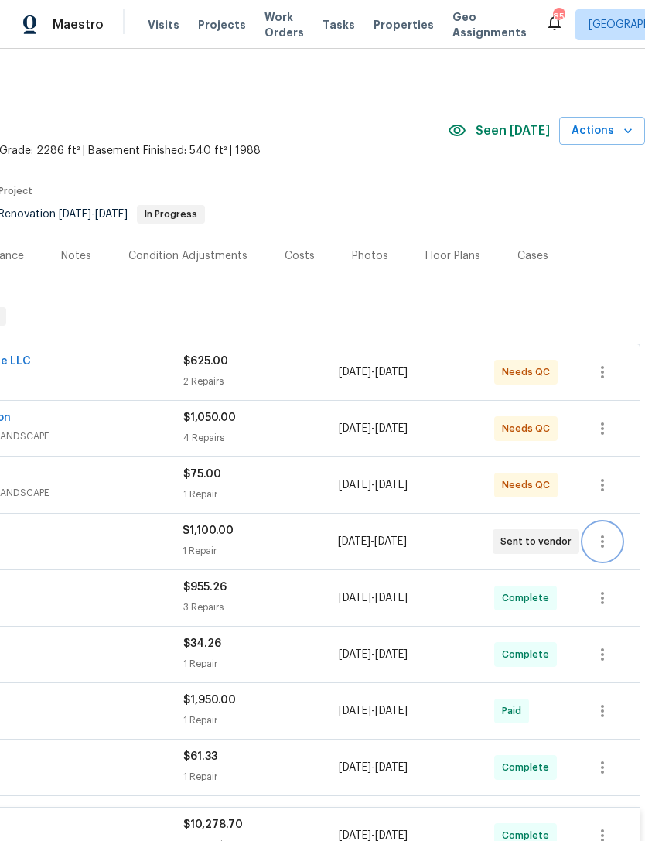
scroll to position [2, 229]
click at [599, 476] on icon "button" at bounding box center [603, 485] width 19 height 19
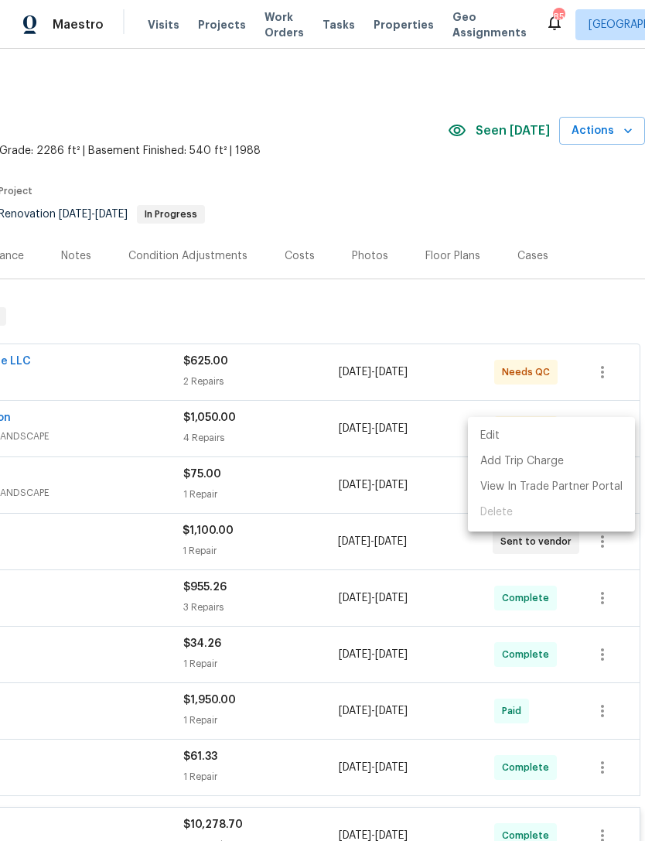
click at [325, 423] on div at bounding box center [322, 420] width 645 height 841
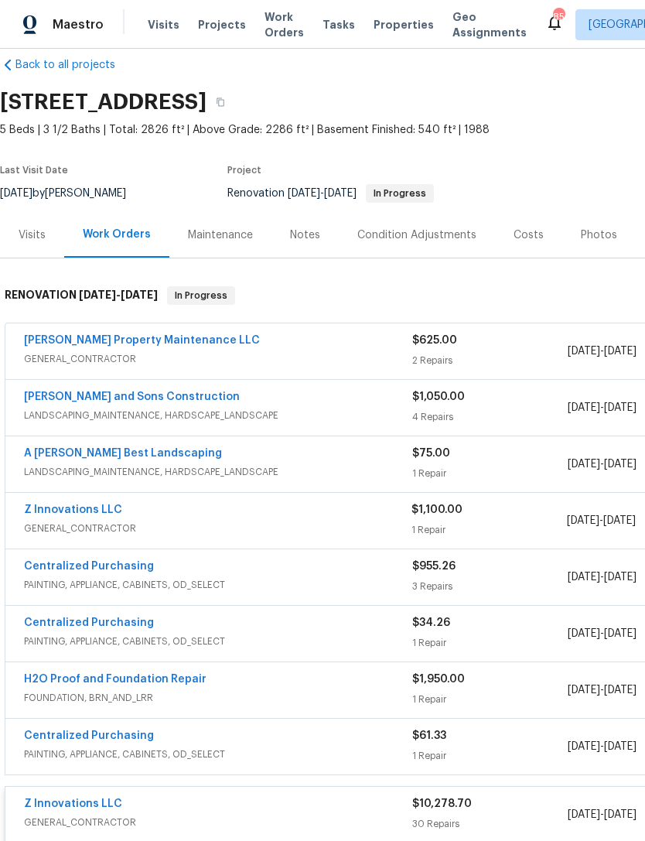
scroll to position [22, 0]
click at [124, 449] on link "A [PERSON_NAME] Best Landscaping" at bounding box center [123, 454] width 198 height 11
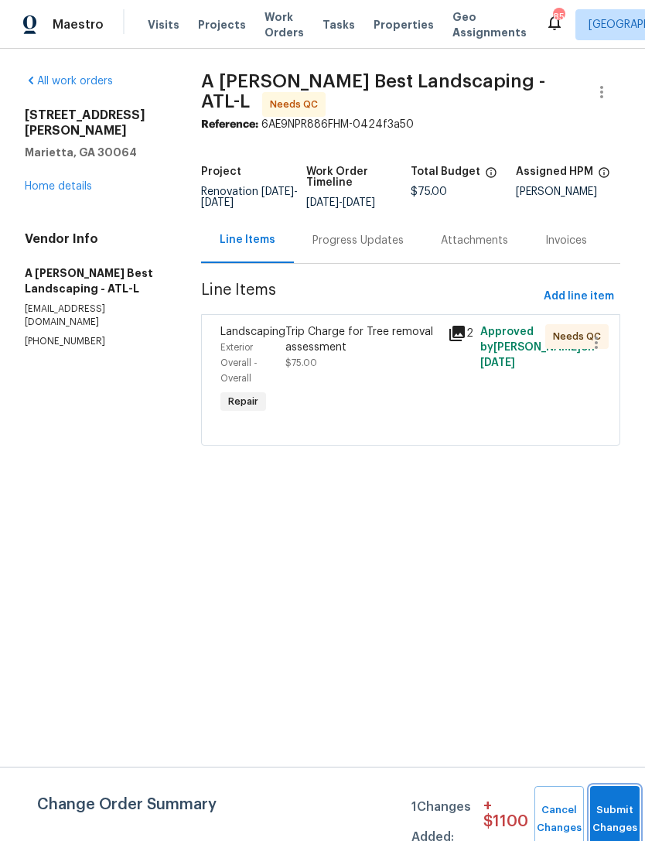
click at [615, 808] on button "Submit Changes" at bounding box center [616, 819] width 50 height 67
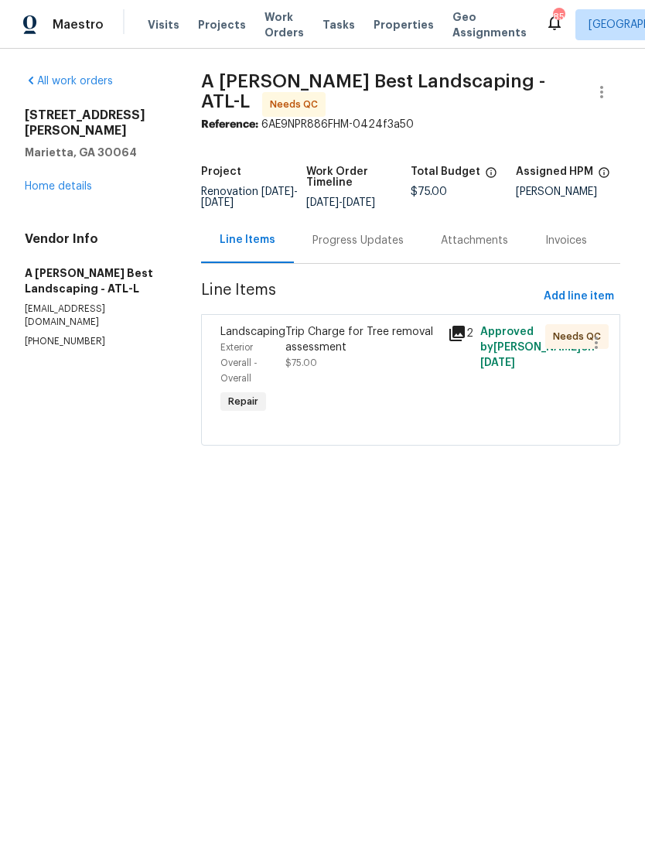
click at [252, 336] on span "Landscaping" at bounding box center [253, 332] width 65 height 11
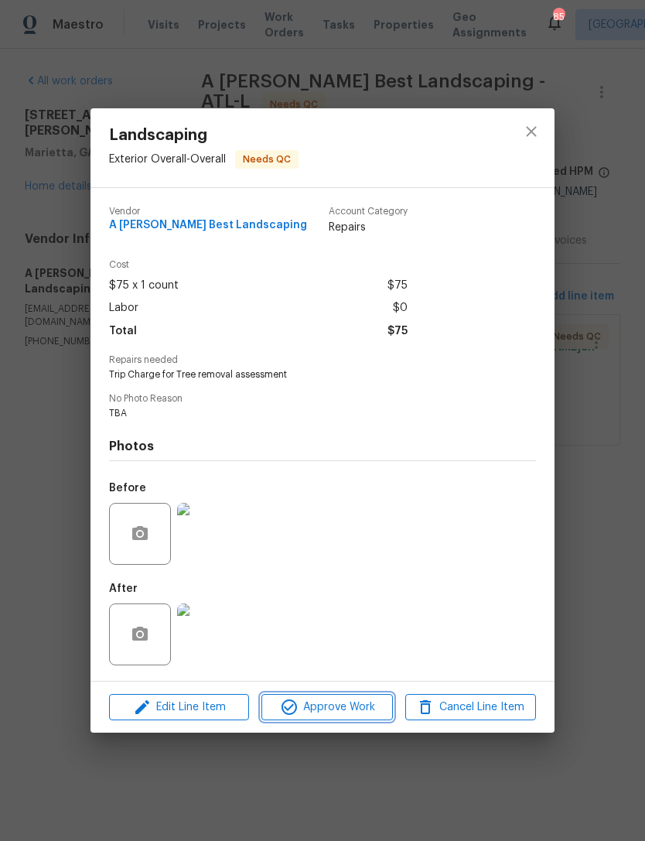
click at [350, 707] on span "Approve Work" at bounding box center [327, 707] width 122 height 19
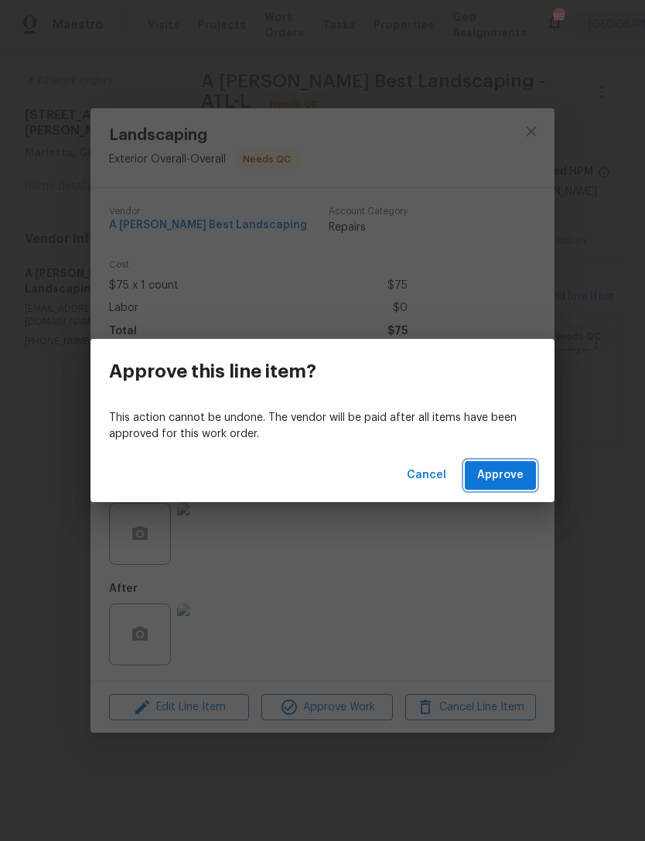
click at [506, 473] on span "Approve" at bounding box center [501, 475] width 46 height 19
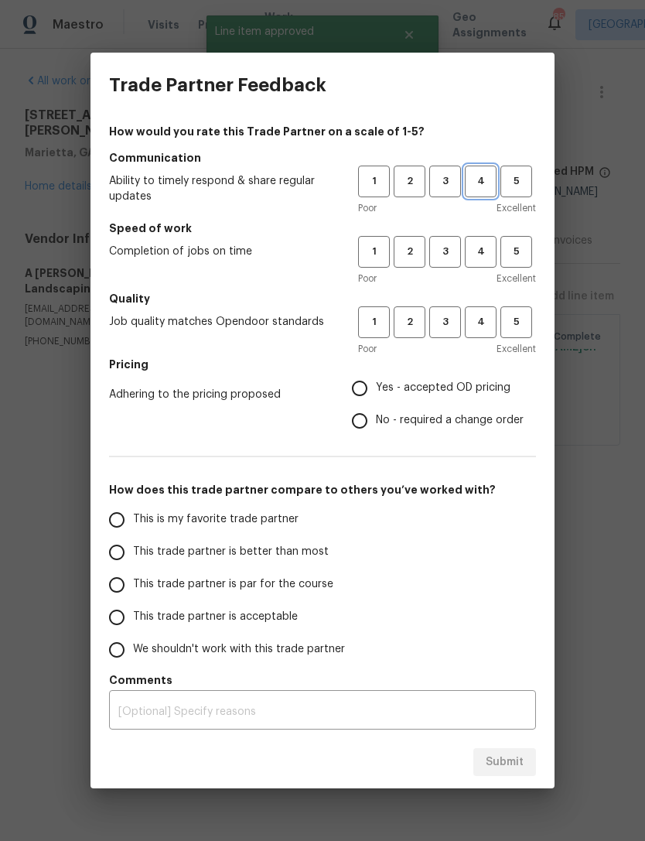
click at [484, 176] on span "4" at bounding box center [481, 182] width 29 height 18
click at [484, 255] on span "4" at bounding box center [481, 252] width 29 height 18
click at [483, 310] on button "4" at bounding box center [481, 322] width 32 height 32
click at [366, 399] on input "Yes - accepted OD pricing" at bounding box center [360, 388] width 33 height 33
radio input "true"
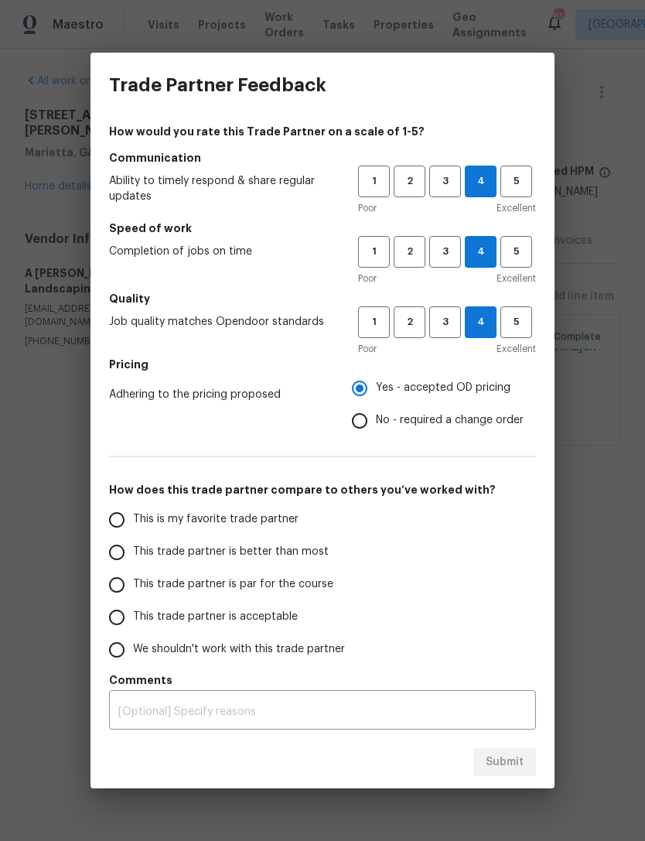
click at [118, 619] on input "This trade partner is acceptable" at bounding box center [117, 617] width 33 height 33
click at [502, 758] on span "Submit" at bounding box center [505, 762] width 38 height 19
radio input "true"
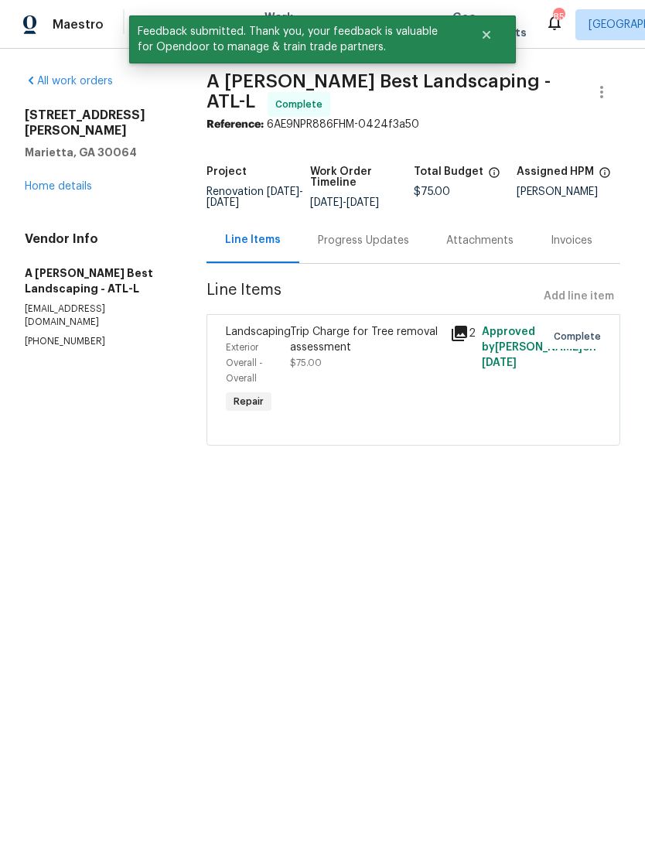
click at [83, 181] on link "Home details" at bounding box center [58, 186] width 67 height 11
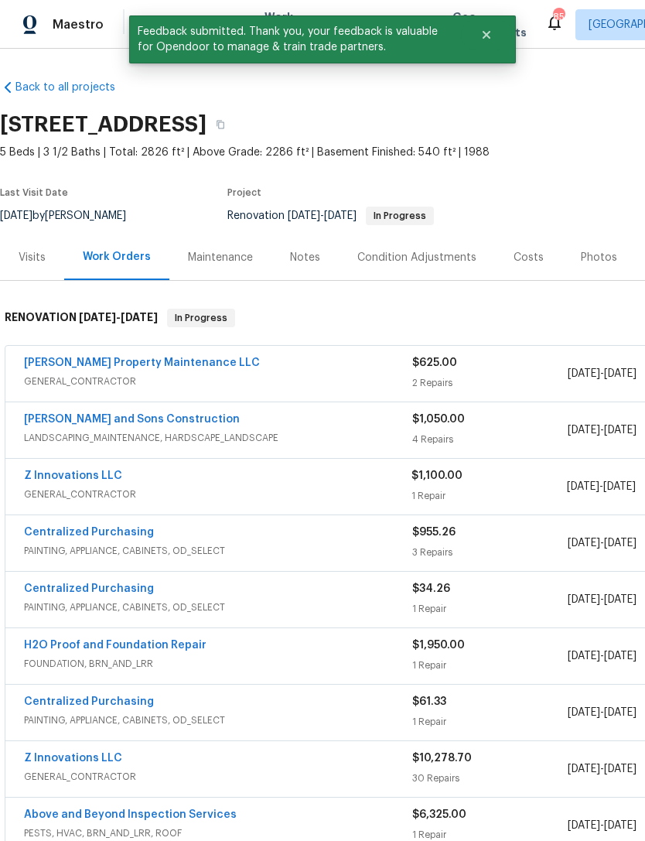
click at [100, 414] on link "[PERSON_NAME] and Sons Construction" at bounding box center [132, 419] width 216 height 11
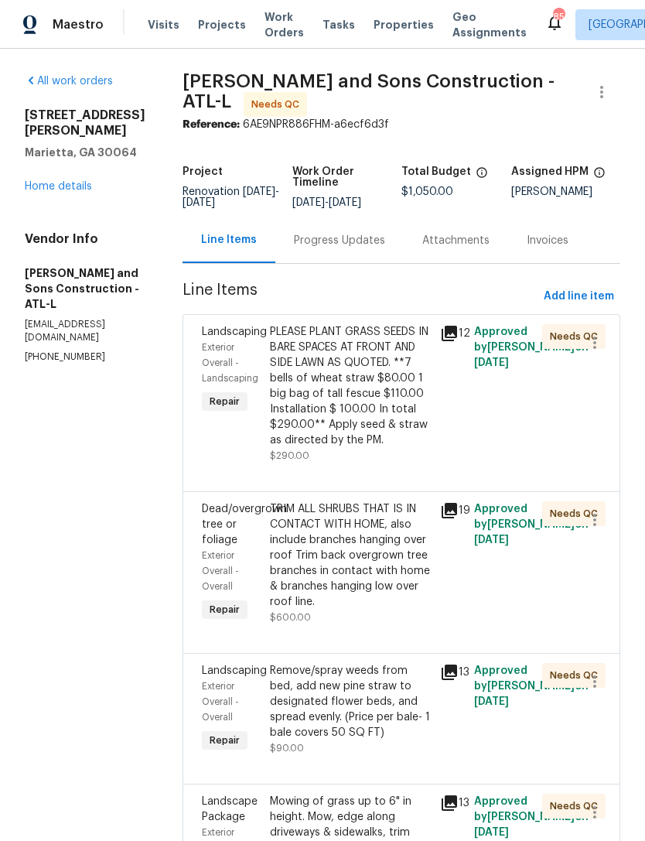
click at [202, 332] on div "Landscaping" at bounding box center [231, 331] width 59 height 15
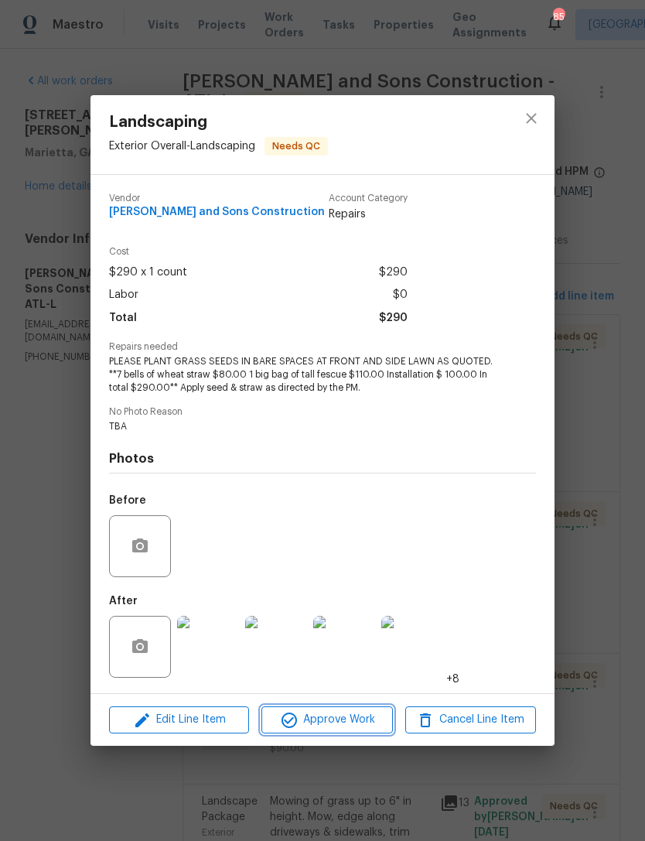
click at [350, 717] on span "Approve Work" at bounding box center [327, 719] width 122 height 19
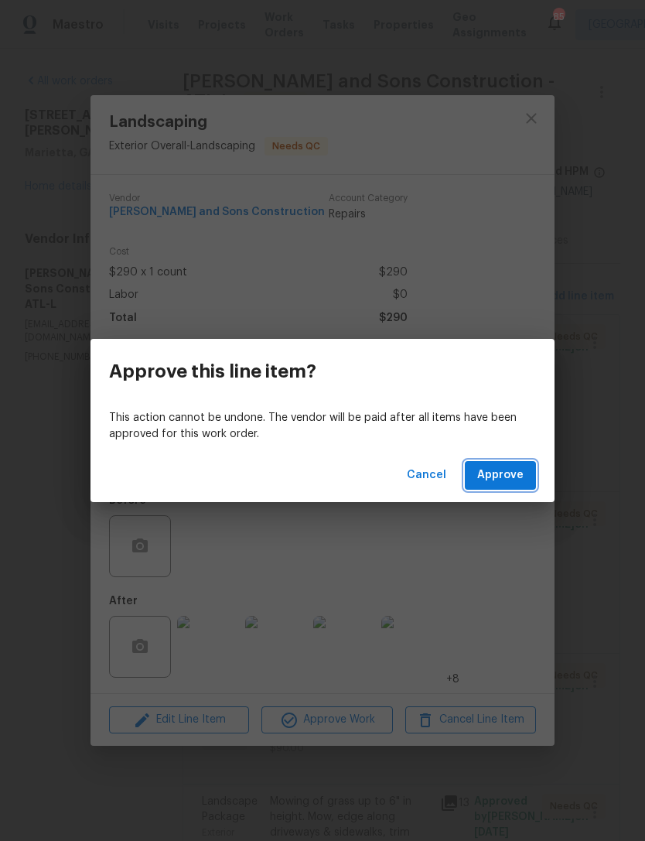
click at [512, 473] on span "Approve" at bounding box center [501, 475] width 46 height 19
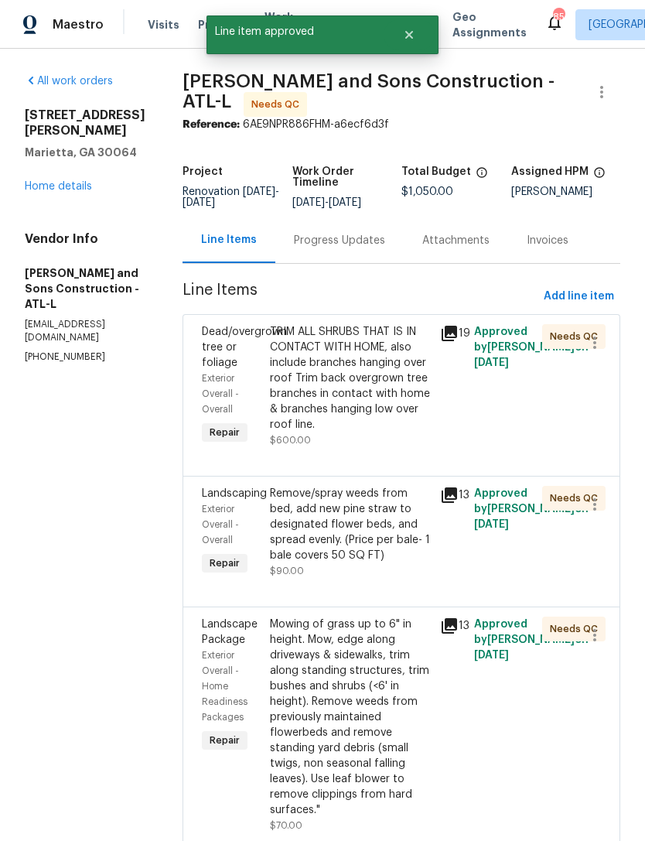
click at [202, 327] on span "Dead/overgrown tree or foliage" at bounding box center [244, 348] width 85 height 42
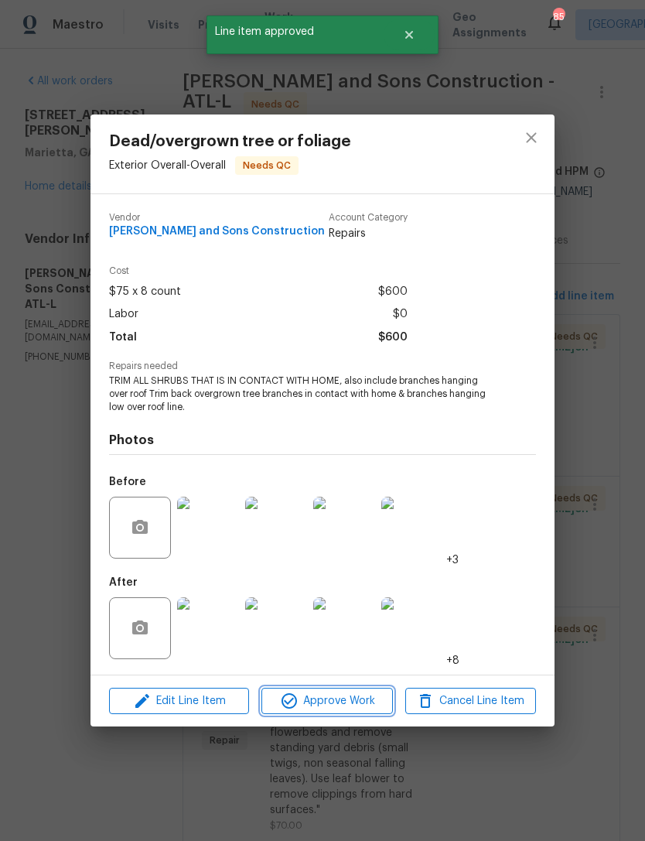
click at [346, 704] on span "Approve Work" at bounding box center [327, 701] width 122 height 19
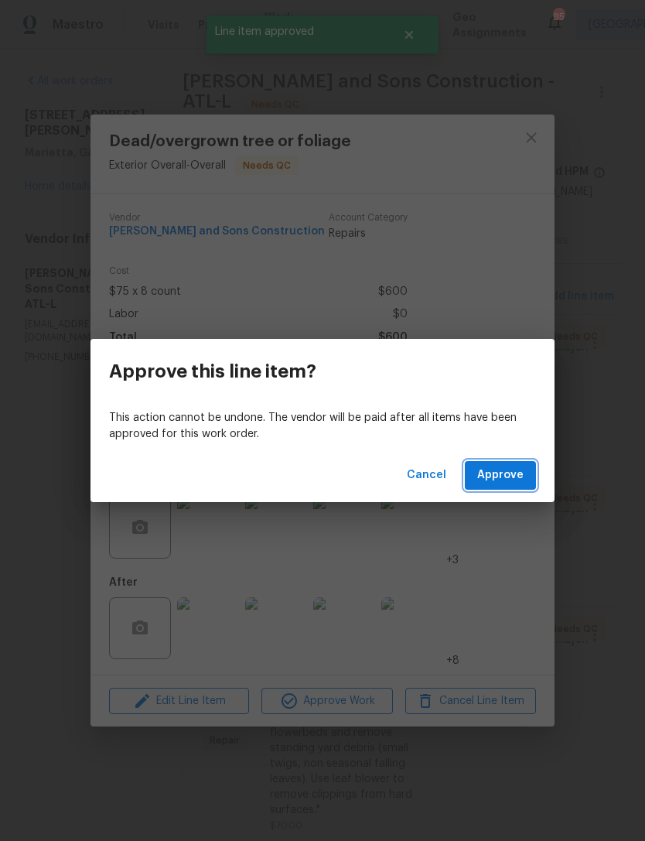
click at [505, 476] on span "Approve" at bounding box center [501, 475] width 46 height 19
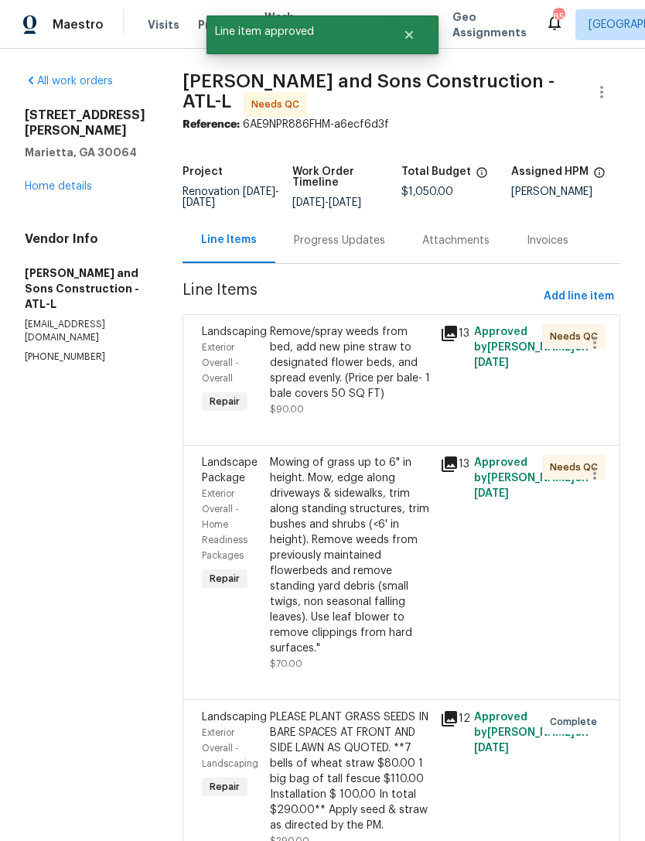
click at [202, 340] on div "Exterior Overall - Overall" at bounding box center [231, 363] width 59 height 46
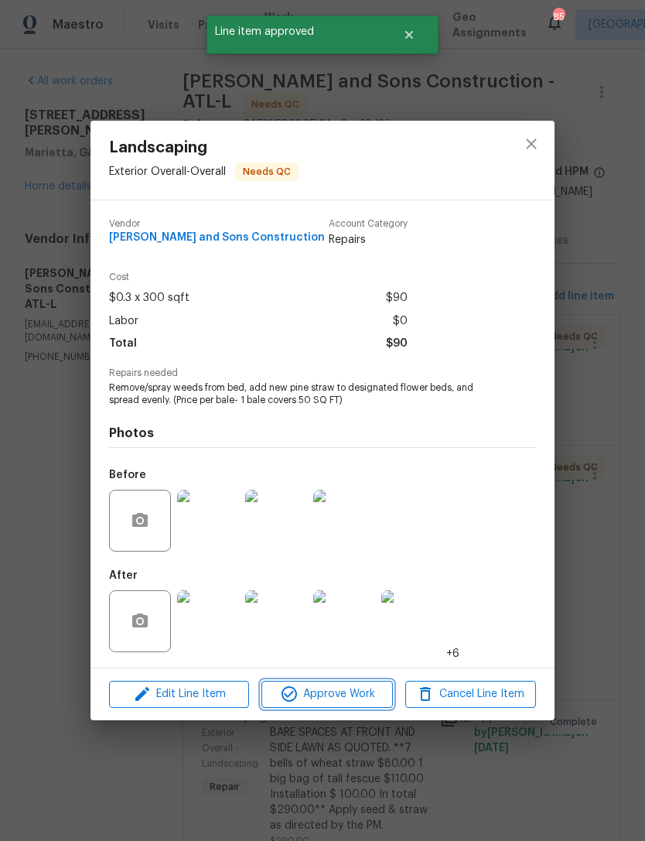
click at [344, 699] on span "Approve Work" at bounding box center [327, 694] width 122 height 19
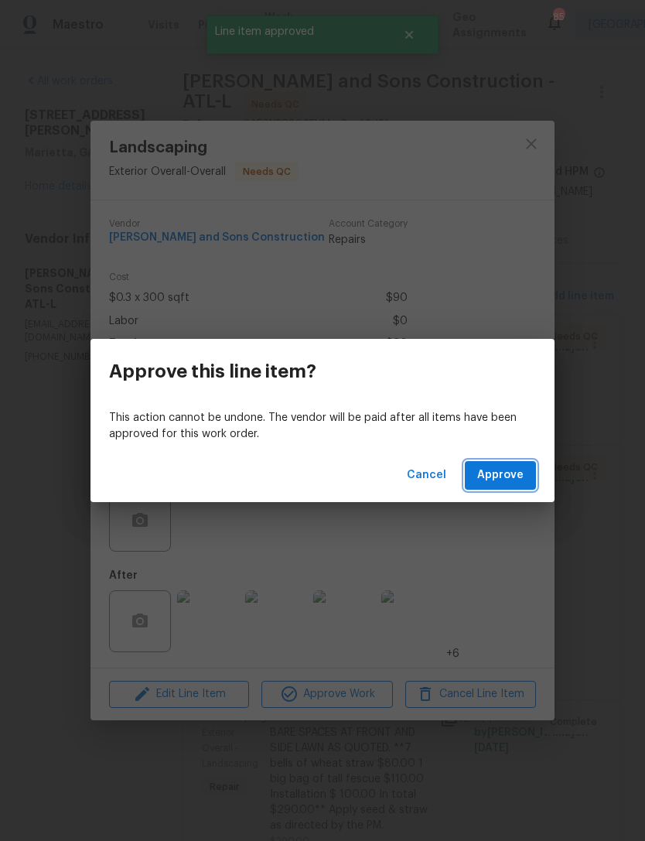
click at [506, 472] on span "Approve" at bounding box center [501, 475] width 46 height 19
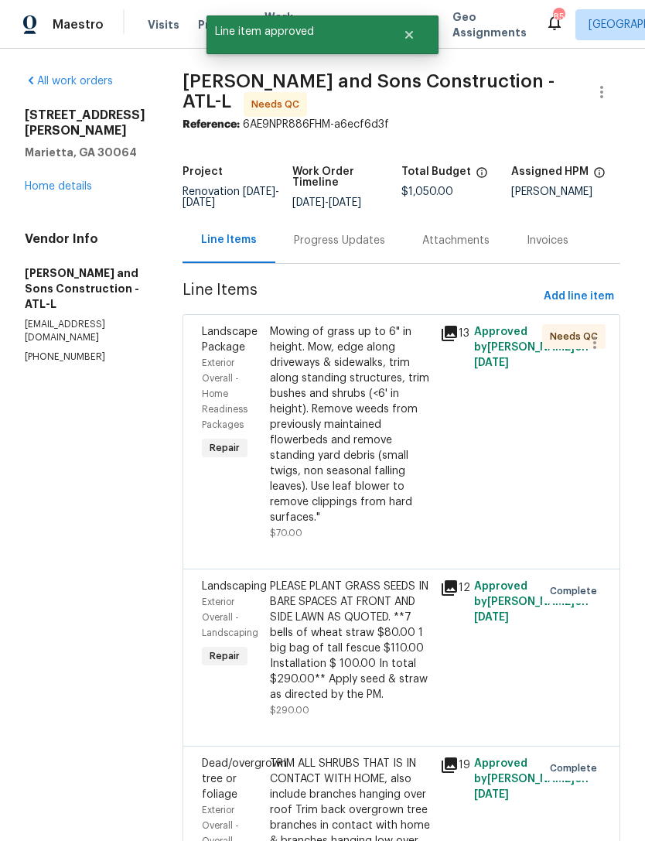
click at [202, 327] on span "Landscape Package" at bounding box center [230, 340] width 56 height 26
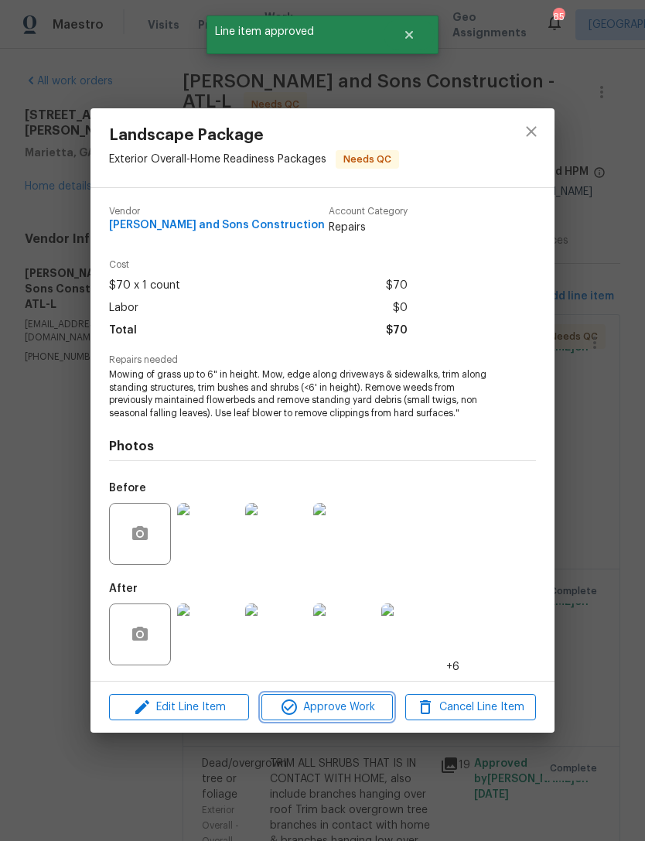
click at [354, 714] on span "Approve Work" at bounding box center [327, 707] width 122 height 19
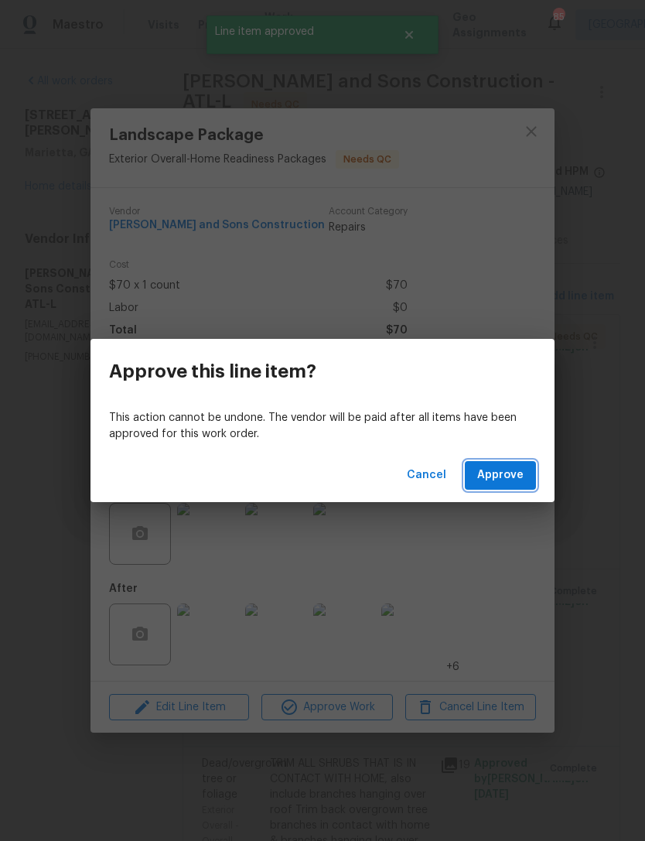
click at [517, 475] on span "Approve" at bounding box center [501, 475] width 46 height 19
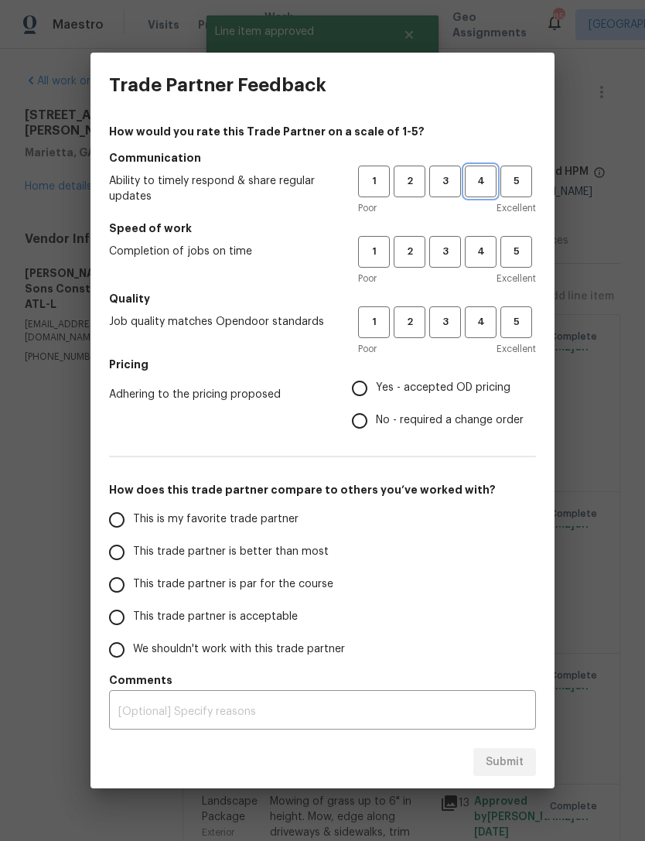
click at [485, 176] on span "4" at bounding box center [481, 182] width 29 height 18
click at [477, 245] on span "4" at bounding box center [481, 252] width 29 height 18
click at [487, 309] on button "4" at bounding box center [481, 322] width 32 height 32
click at [363, 389] on input "Yes - accepted OD pricing" at bounding box center [360, 388] width 33 height 33
radio input "true"
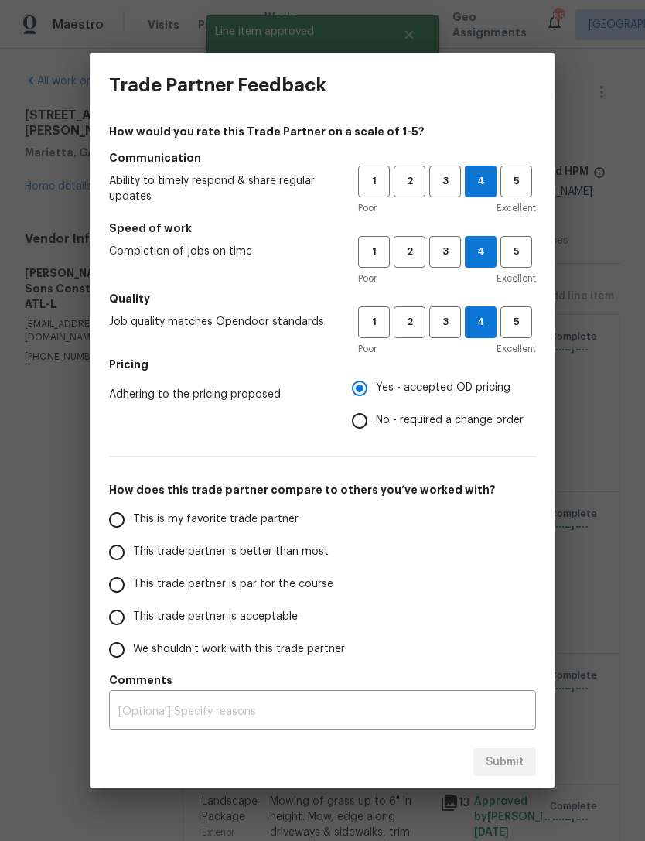
click at [111, 618] on input "This trade partner is acceptable" at bounding box center [117, 617] width 33 height 33
click at [499, 765] on span "Submit" at bounding box center [505, 762] width 38 height 19
radio input "true"
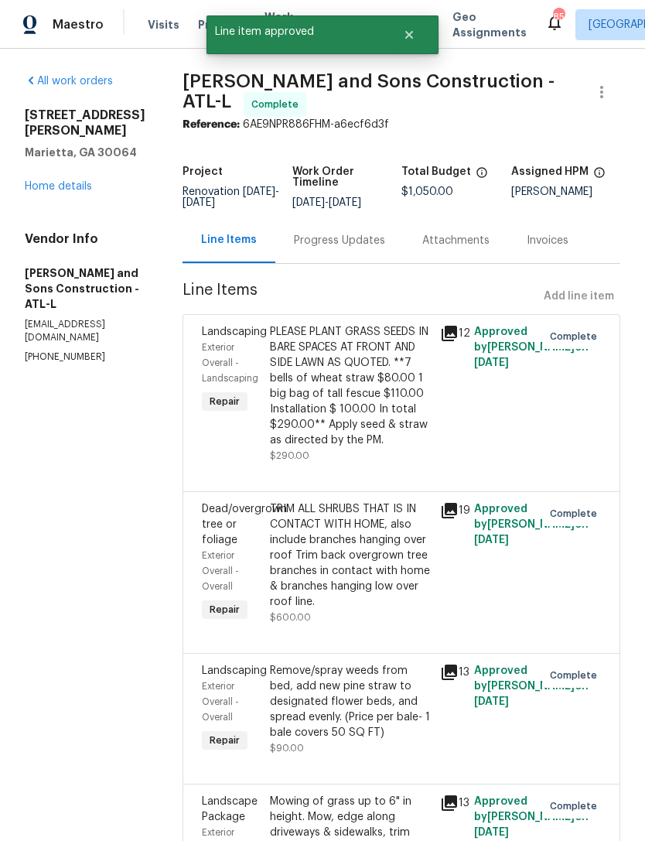
radio input "false"
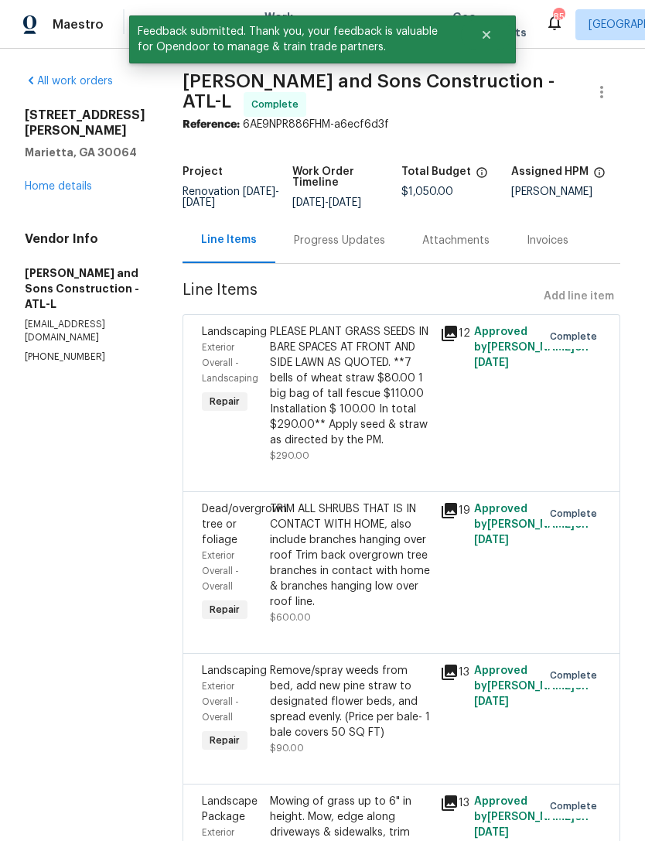
click at [70, 194] on div "[STREET_ADDRESS] Home details" at bounding box center [85, 151] width 121 height 87
click at [70, 192] on link "Home details" at bounding box center [58, 186] width 67 height 11
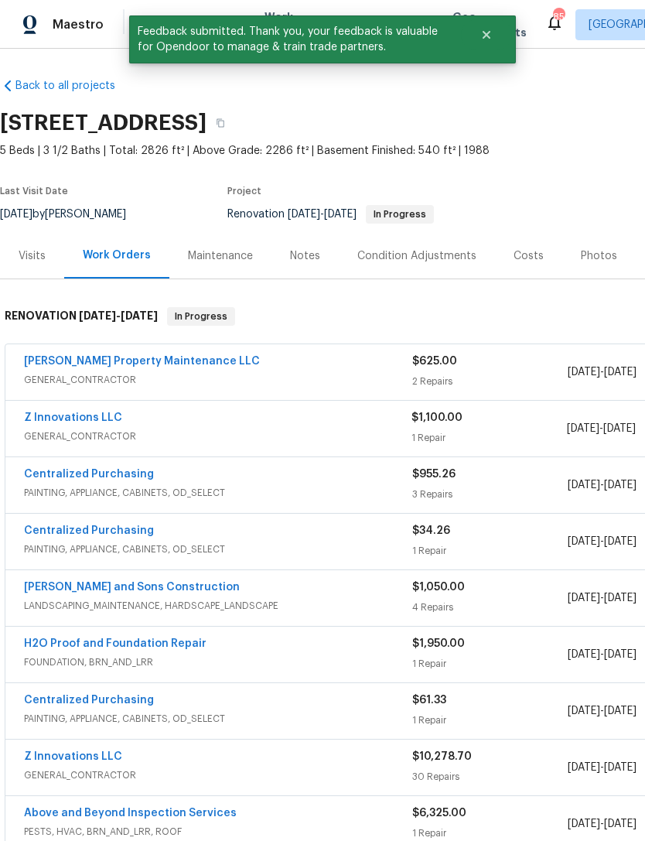
scroll to position [2, 0]
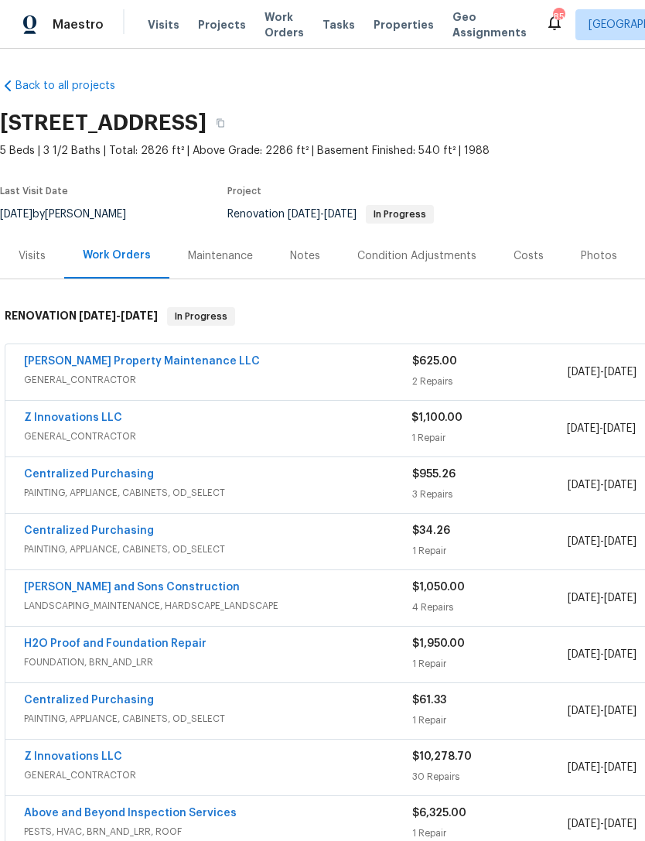
click at [243, 359] on div "[PERSON_NAME] Property Maintenance LLC" at bounding box center [218, 363] width 389 height 19
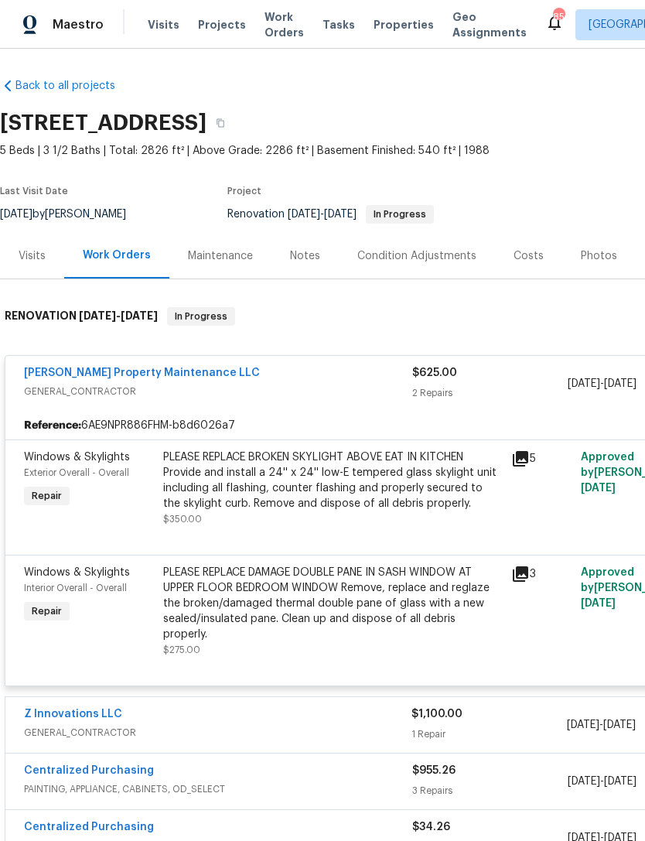
click at [80, 467] on div "Exterior Overall - Overall" at bounding box center [89, 472] width 130 height 15
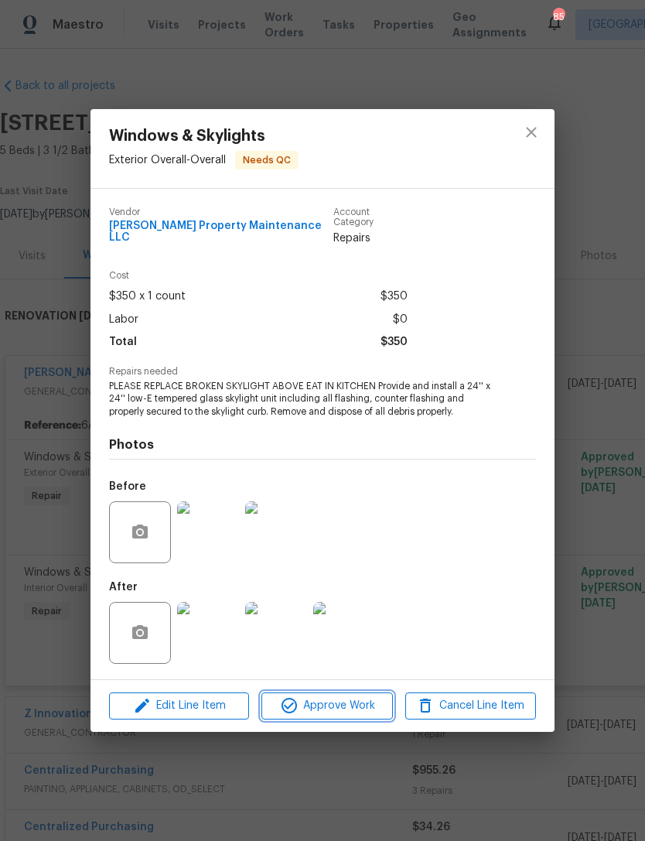
click at [324, 704] on span "Approve Work" at bounding box center [327, 706] width 122 height 19
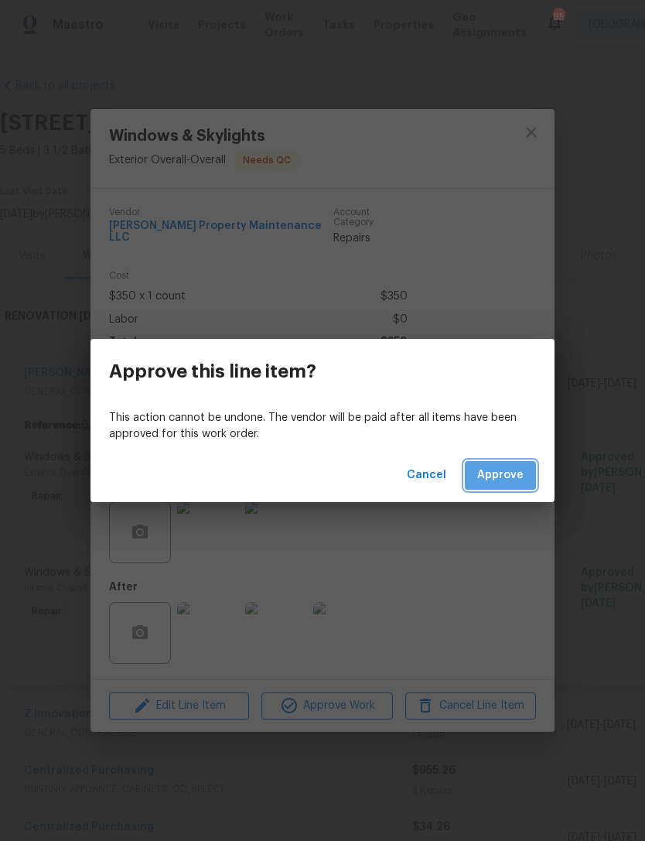
click at [502, 473] on span "Approve" at bounding box center [501, 475] width 46 height 19
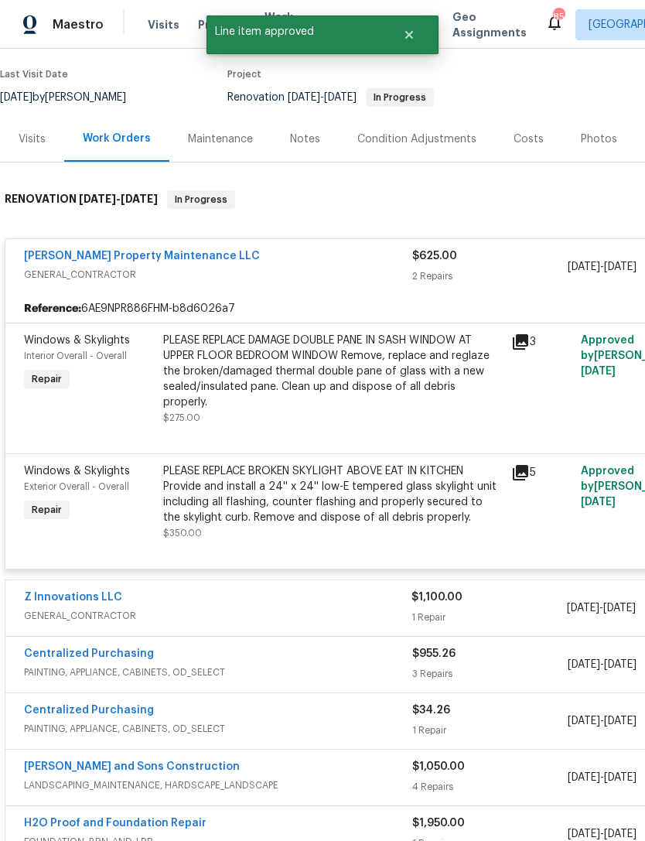
scroll to position [118, 0]
click at [87, 344] on span "Windows & Skylights" at bounding box center [77, 340] width 106 height 11
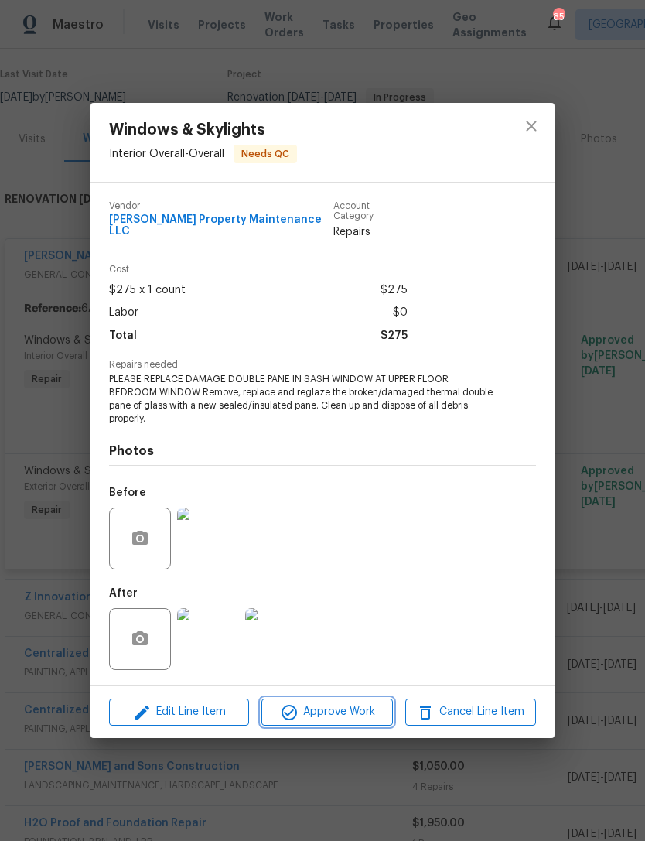
click at [355, 703] on span "Approve Work" at bounding box center [327, 712] width 122 height 19
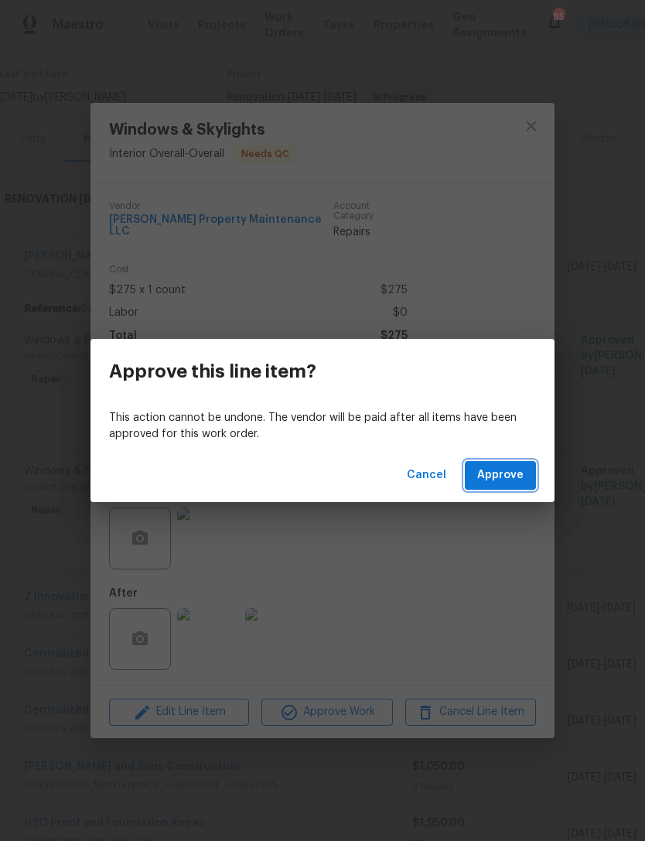
click at [505, 476] on span "Approve" at bounding box center [501, 475] width 46 height 19
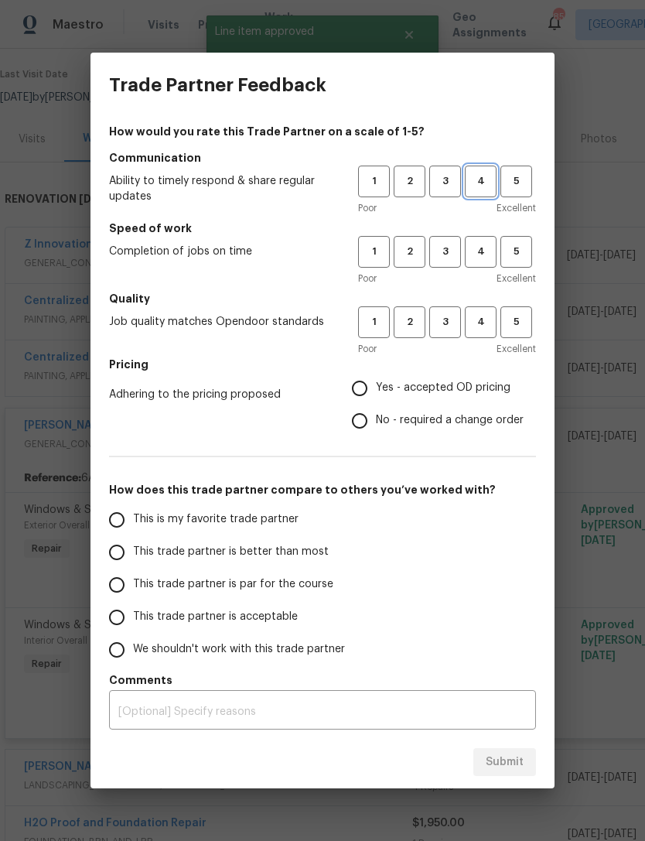
click at [483, 183] on span "4" at bounding box center [481, 182] width 29 height 18
click at [414, 250] on span "2" at bounding box center [409, 252] width 29 height 18
click at [454, 323] on span "3" at bounding box center [445, 322] width 29 height 18
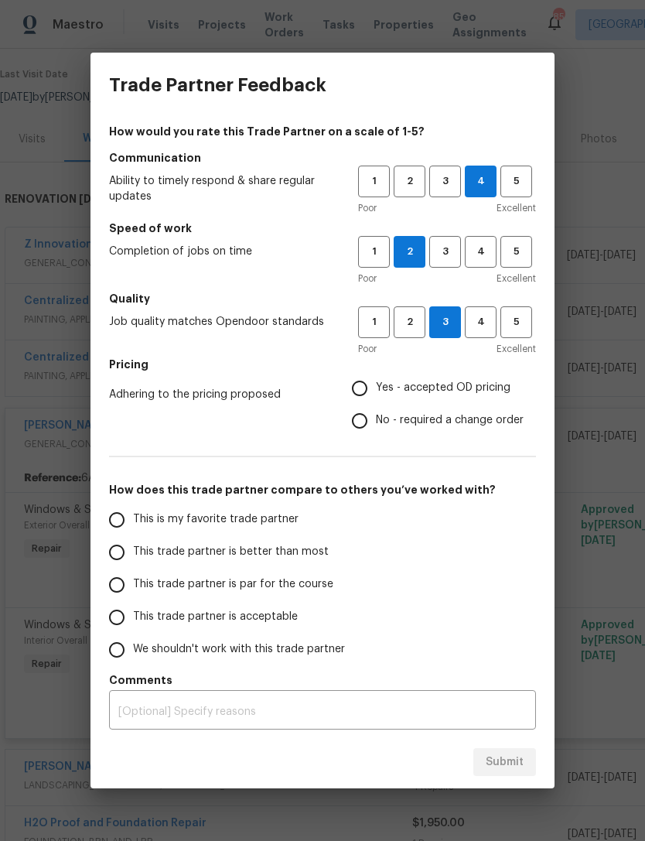
click at [360, 387] on input "Yes - accepted OD pricing" at bounding box center [360, 388] width 33 height 33
radio input "true"
click at [125, 617] on input "This trade partner is acceptable" at bounding box center [117, 617] width 33 height 33
click at [513, 763] on span "Submit" at bounding box center [505, 762] width 38 height 19
radio input "true"
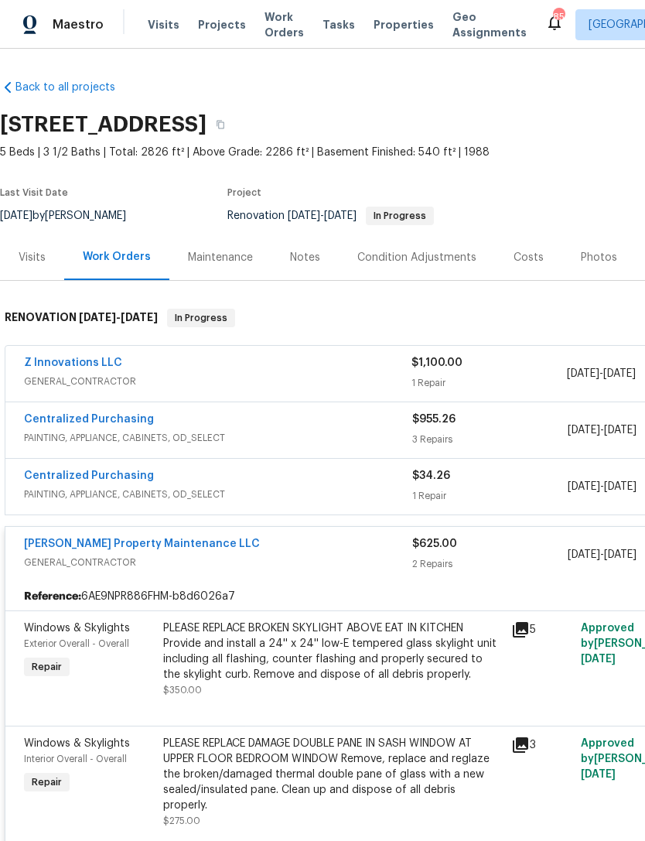
scroll to position [0, 0]
click at [28, 255] on div "Visits" at bounding box center [32, 257] width 27 height 15
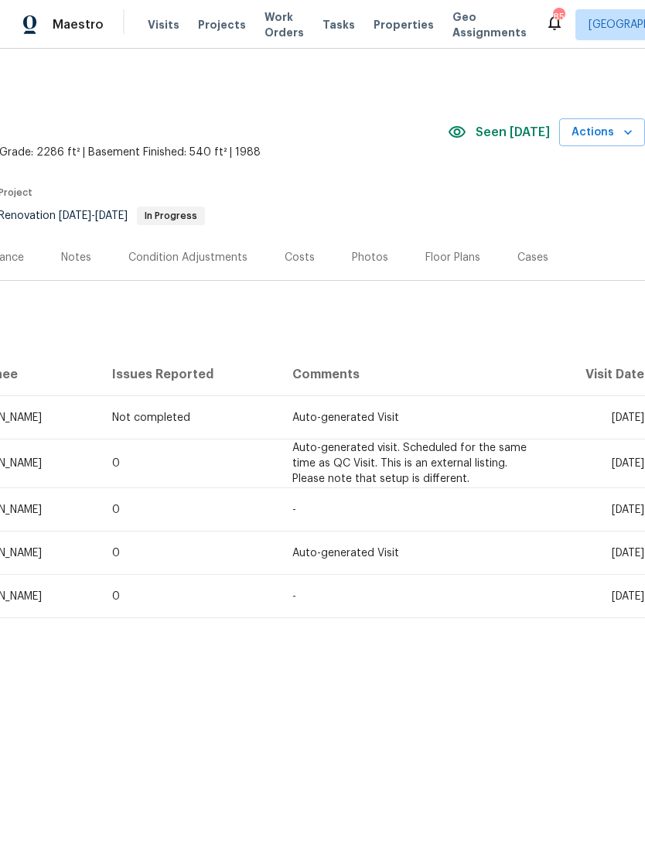
scroll to position [0, 229]
